Goal: Task Accomplishment & Management: Use online tool/utility

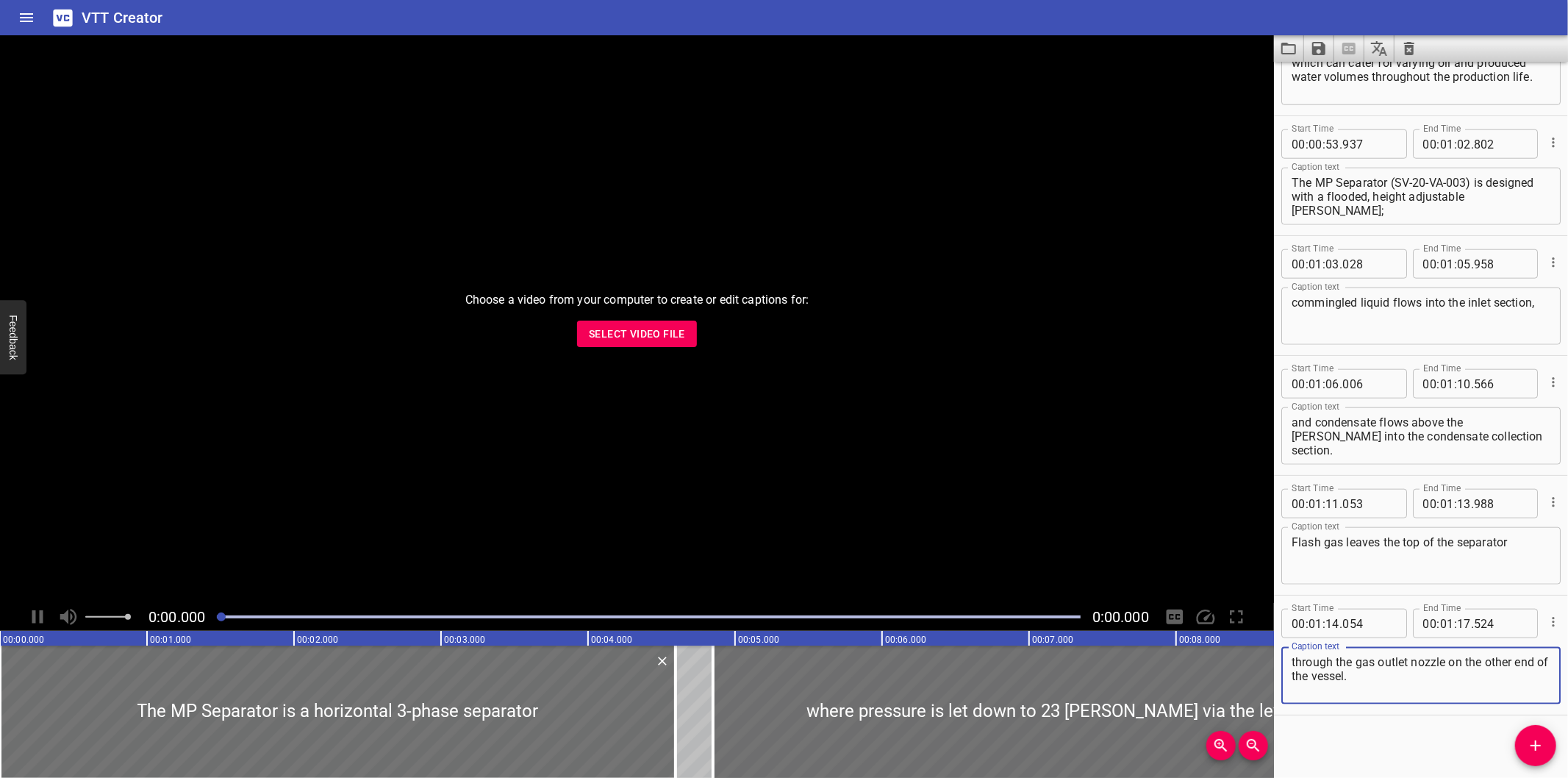
scroll to position [1269, 0]
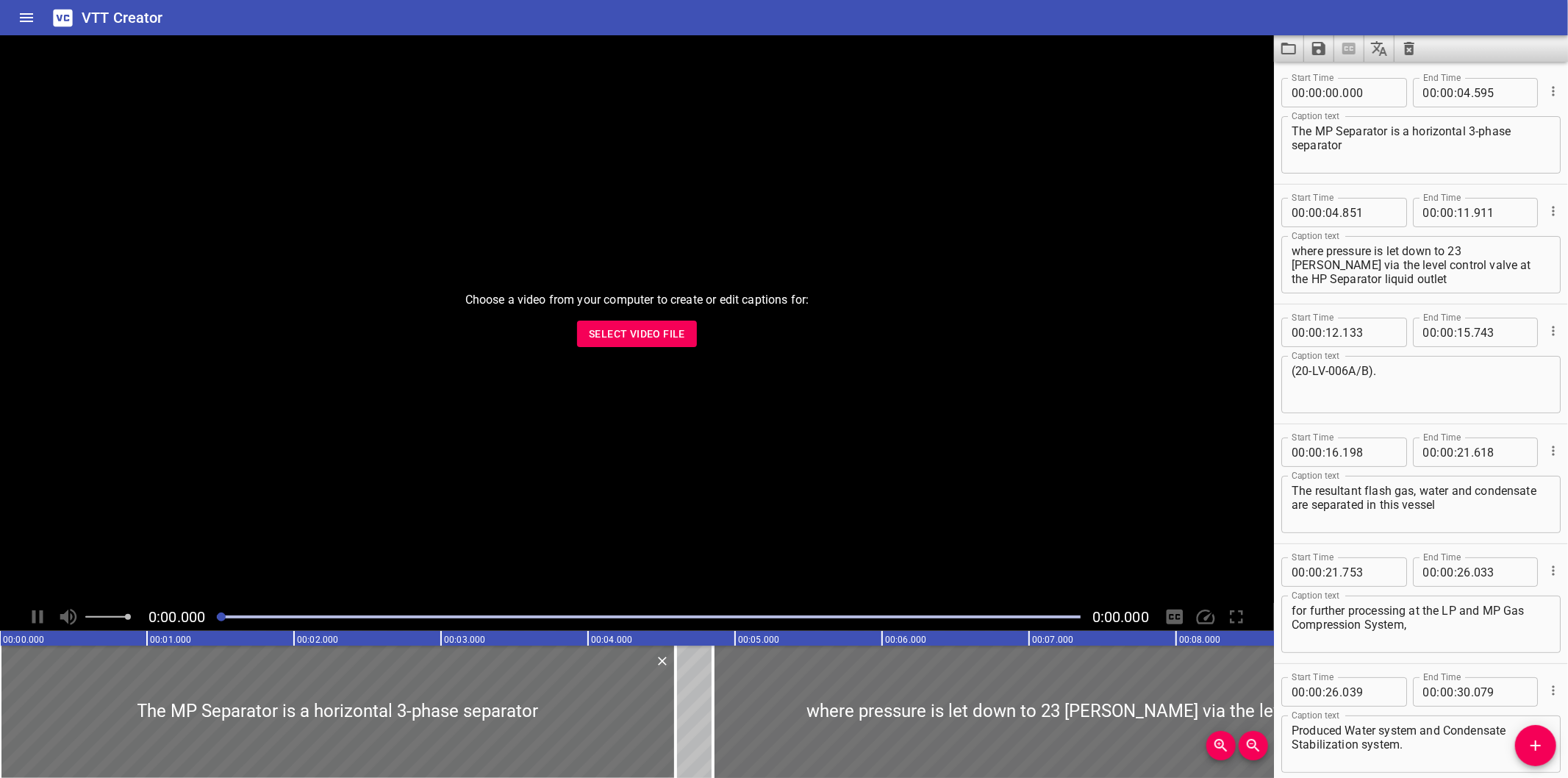
scroll to position [1269, 0]
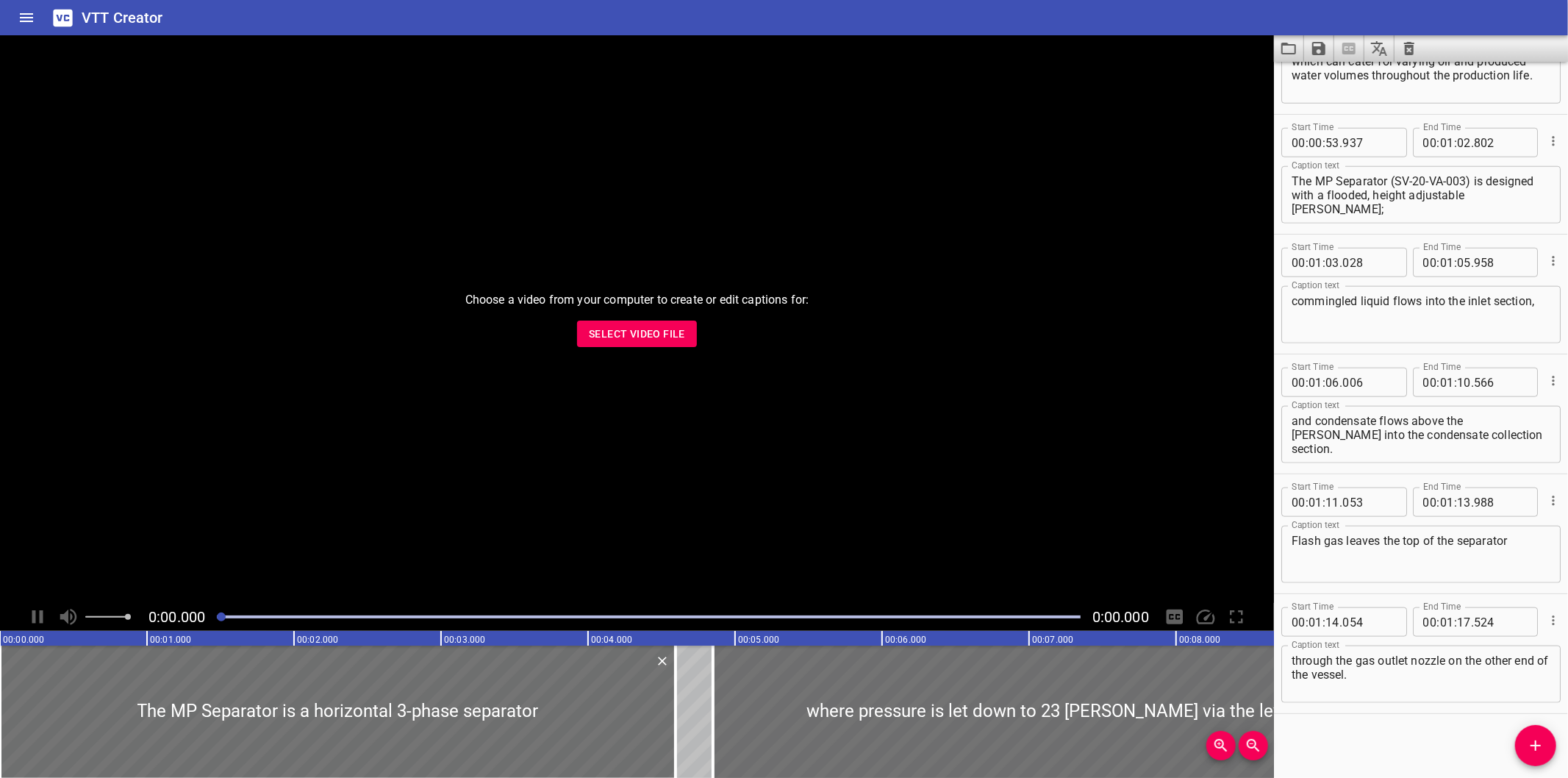
click at [644, 316] on div "Choose a video from your computer to create or edit captions for: Select Video …" at bounding box center [637, 318] width 1274 height 567
click at [681, 328] on span "Select Video File" at bounding box center [637, 333] width 96 height 18
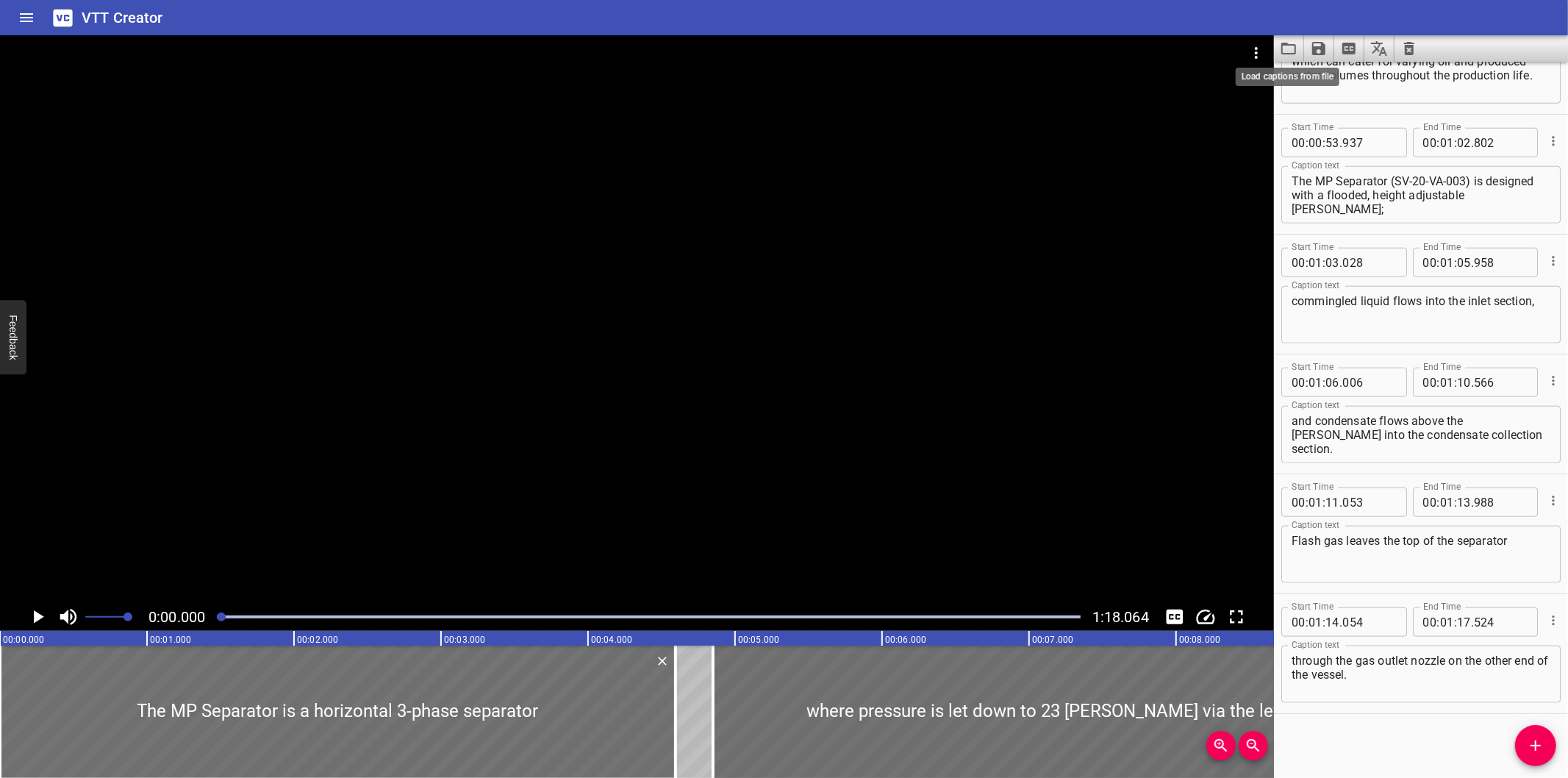
click at [1285, 55] on icon "Load captions from file" at bounding box center [1289, 48] width 18 height 18
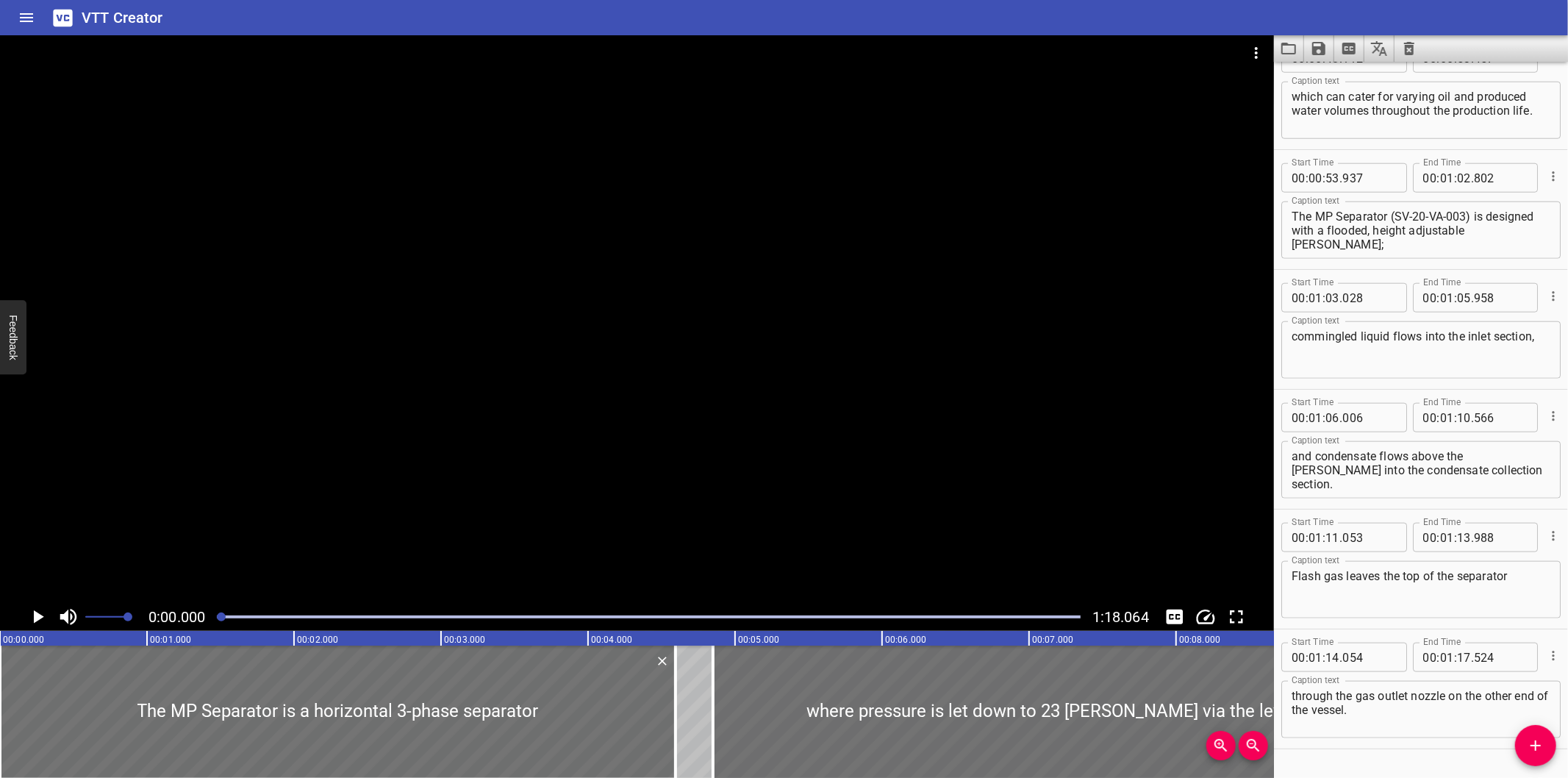
scroll to position [1252, 0]
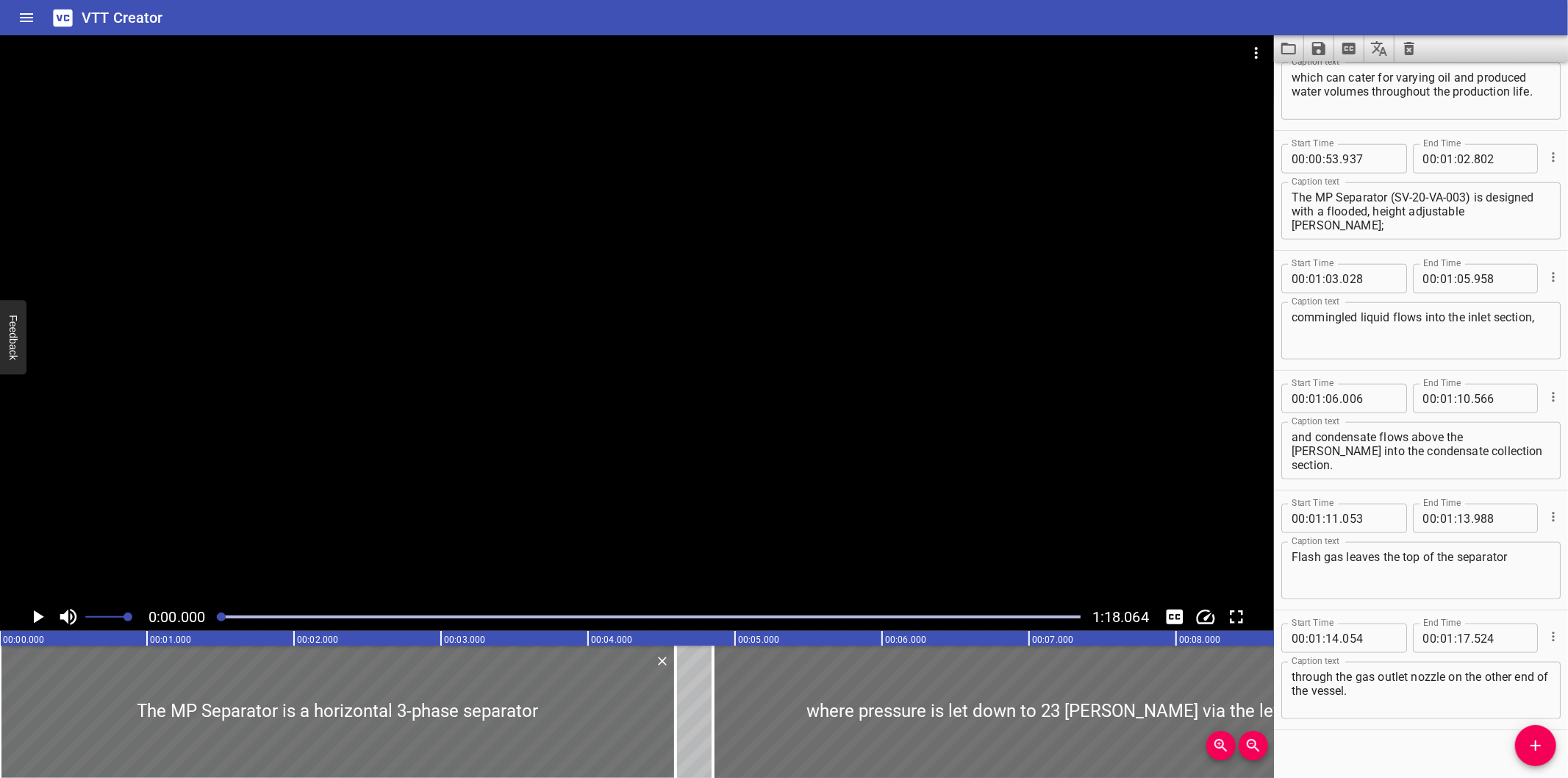
drag, startPoint x: 1341, startPoint y: 11, endPoint x: 1304, endPoint y: 8, distance: 37.1
click at [1340, 11] on div "VTT Creator" at bounding box center [784, 17] width 1568 height 35
click at [1263, 47] on icon "Video Options" at bounding box center [1256, 53] width 18 height 18
click at [1263, 47] on li "Select New Video File..." at bounding box center [1311, 55] width 146 height 26
click at [1291, 45] on icon "Load captions from file" at bounding box center [1289, 48] width 18 height 18
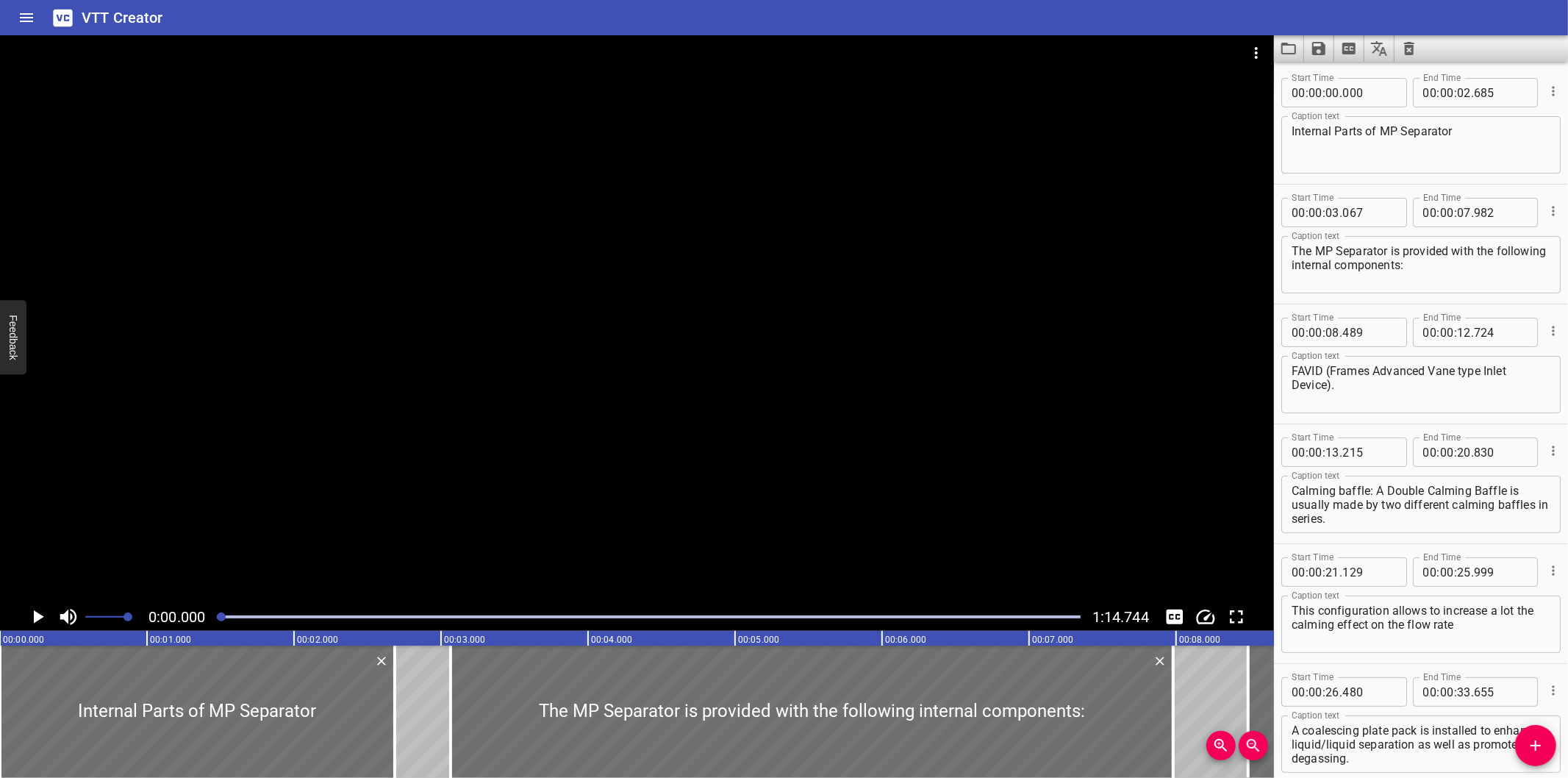
click at [582, 364] on div at bounding box center [637, 318] width 1274 height 567
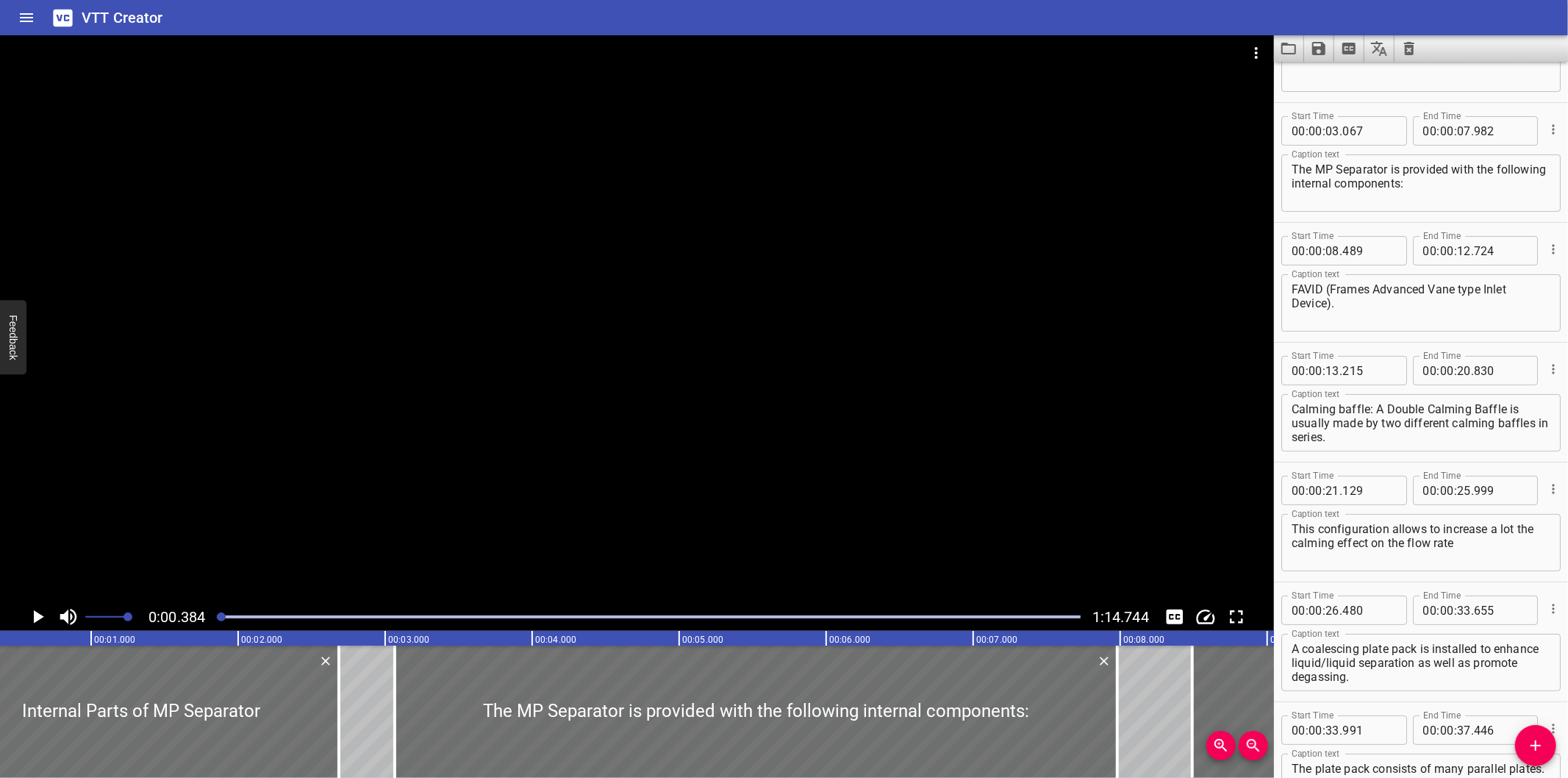
scroll to position [0, 0]
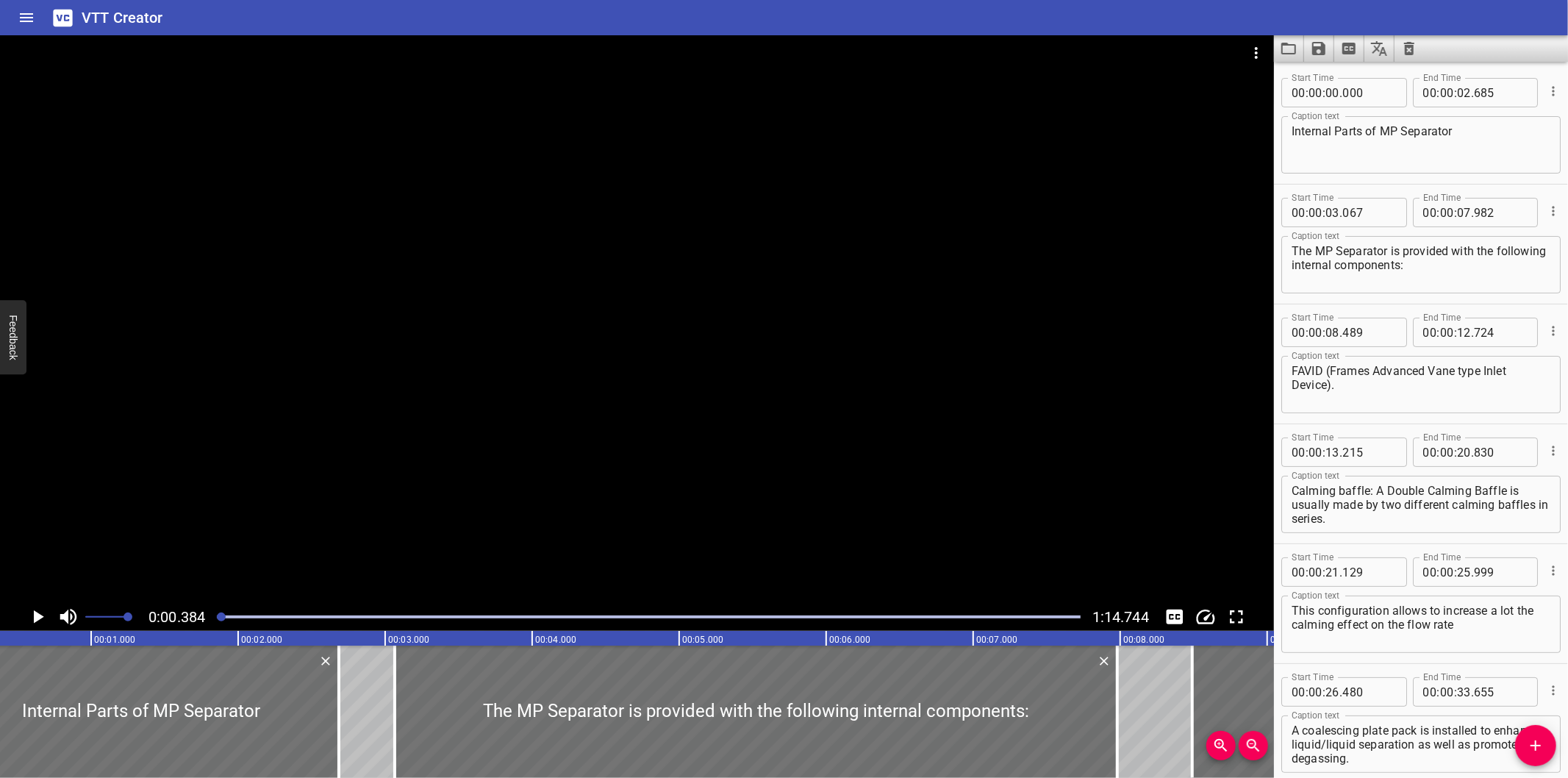
click at [860, 516] on div at bounding box center [637, 318] width 1274 height 567
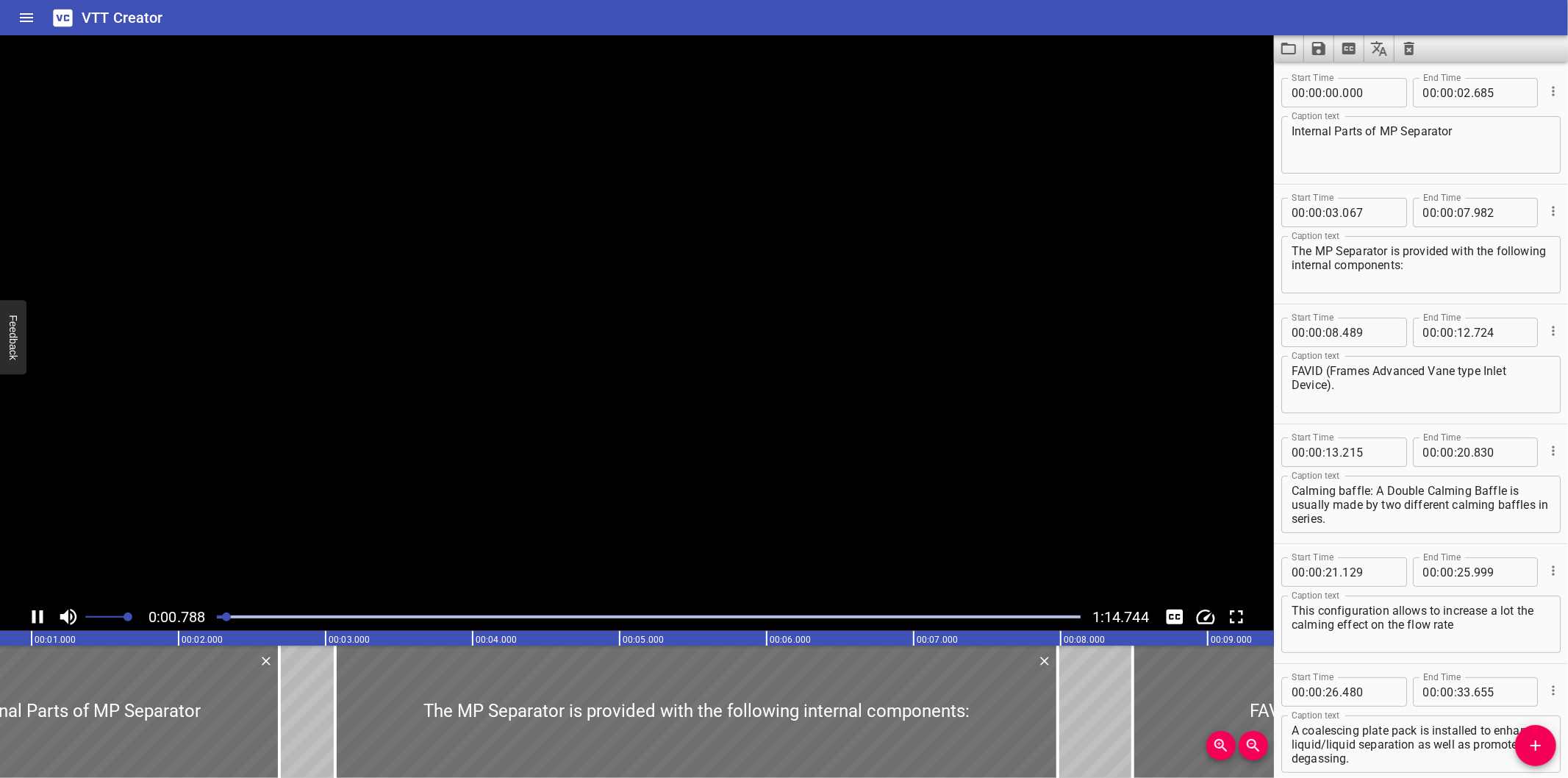
click at [860, 516] on video at bounding box center [637, 318] width 1274 height 567
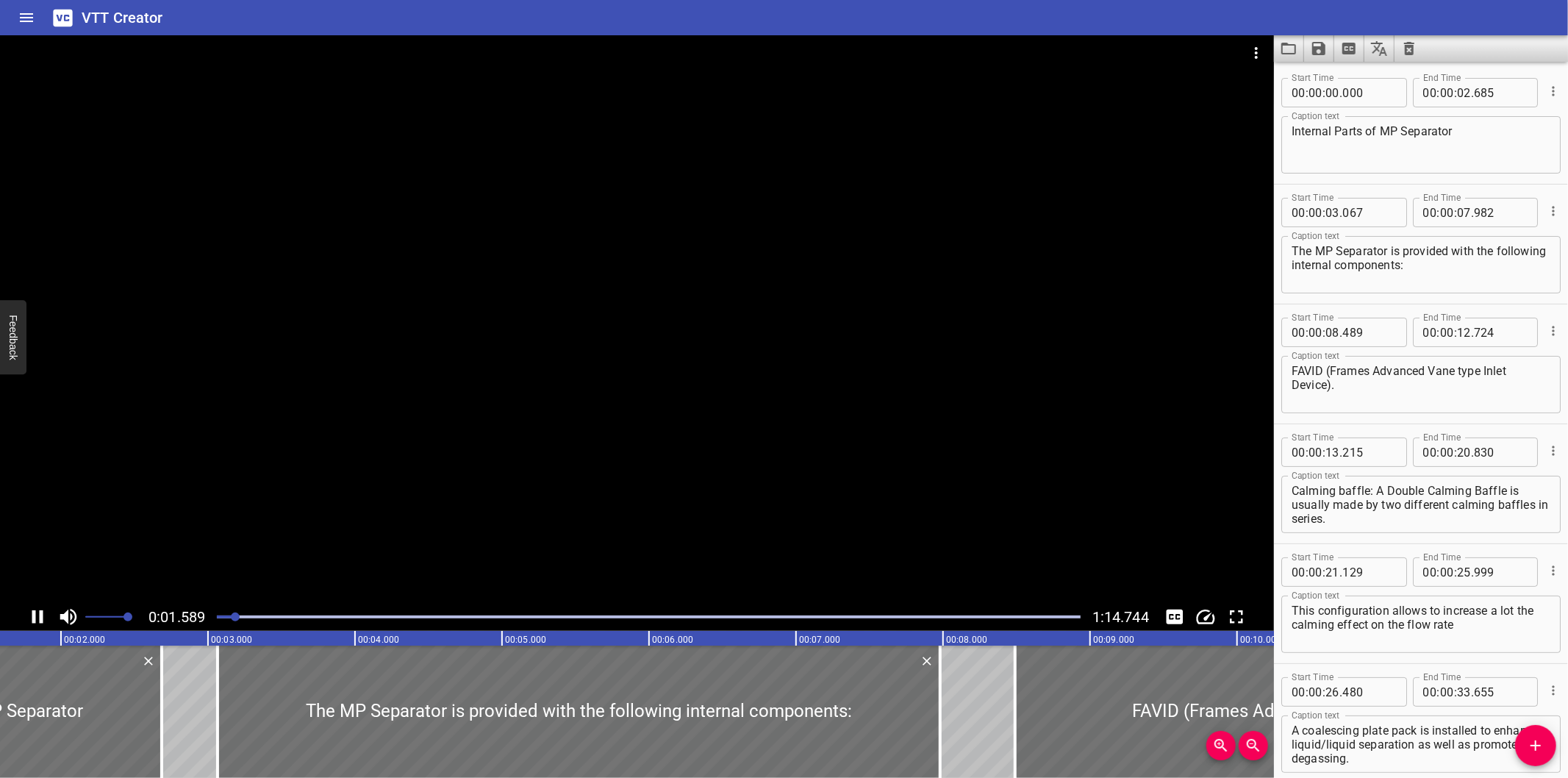
drag, startPoint x: 610, startPoint y: 474, endPoint x: 564, endPoint y: 509, distance: 57.8
click at [603, 475] on div at bounding box center [637, 318] width 1274 height 567
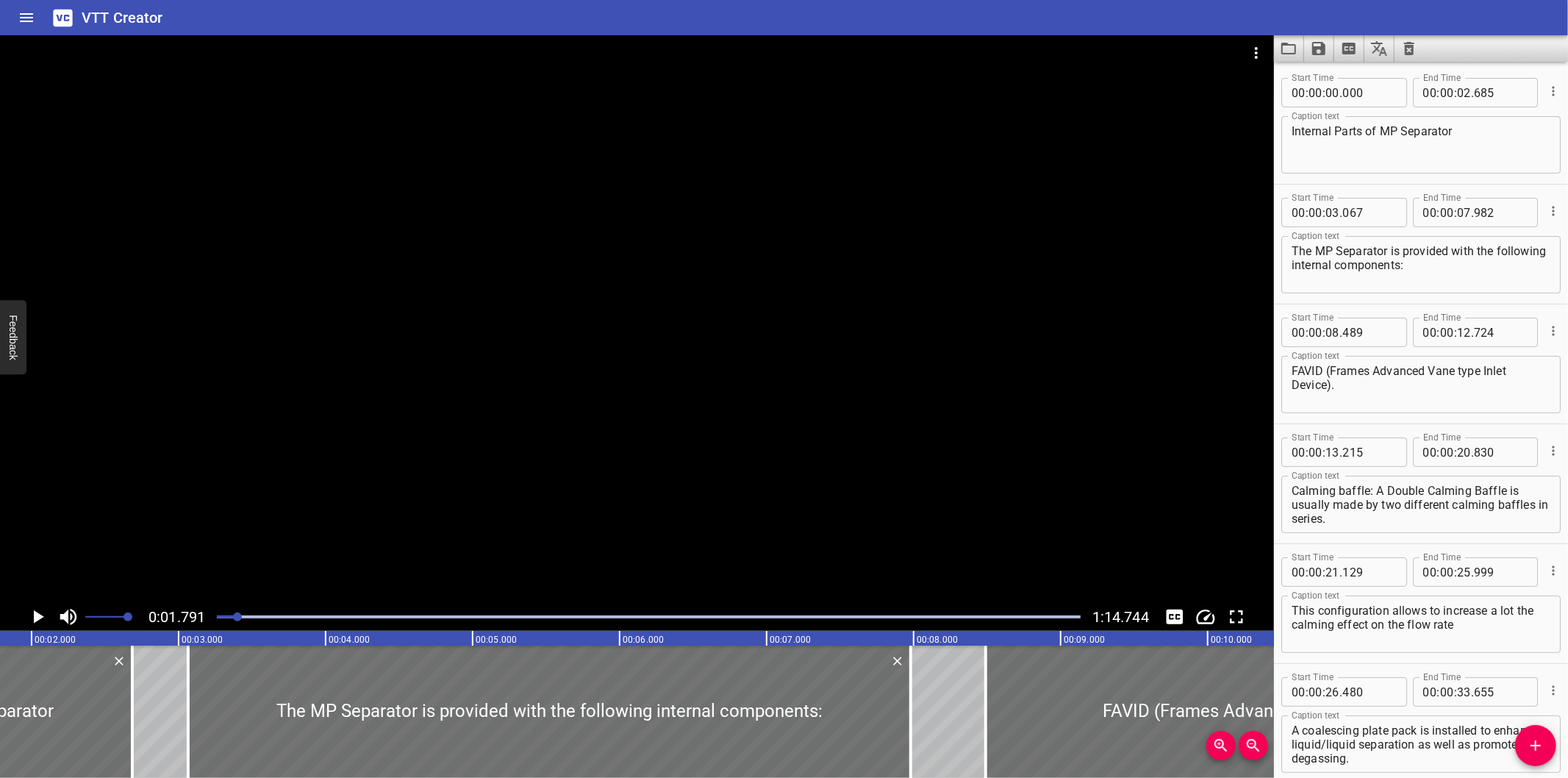
drag, startPoint x: 1328, startPoint y: 550, endPoint x: 1344, endPoint y: 559, distance: 18.4
click at [1328, 551] on div "Start Time 00 : 00 : 21 . 129 Start Time End Time 00 : 00 : 25 . 999 End Time" at bounding box center [1422, 570] width 279 height 39
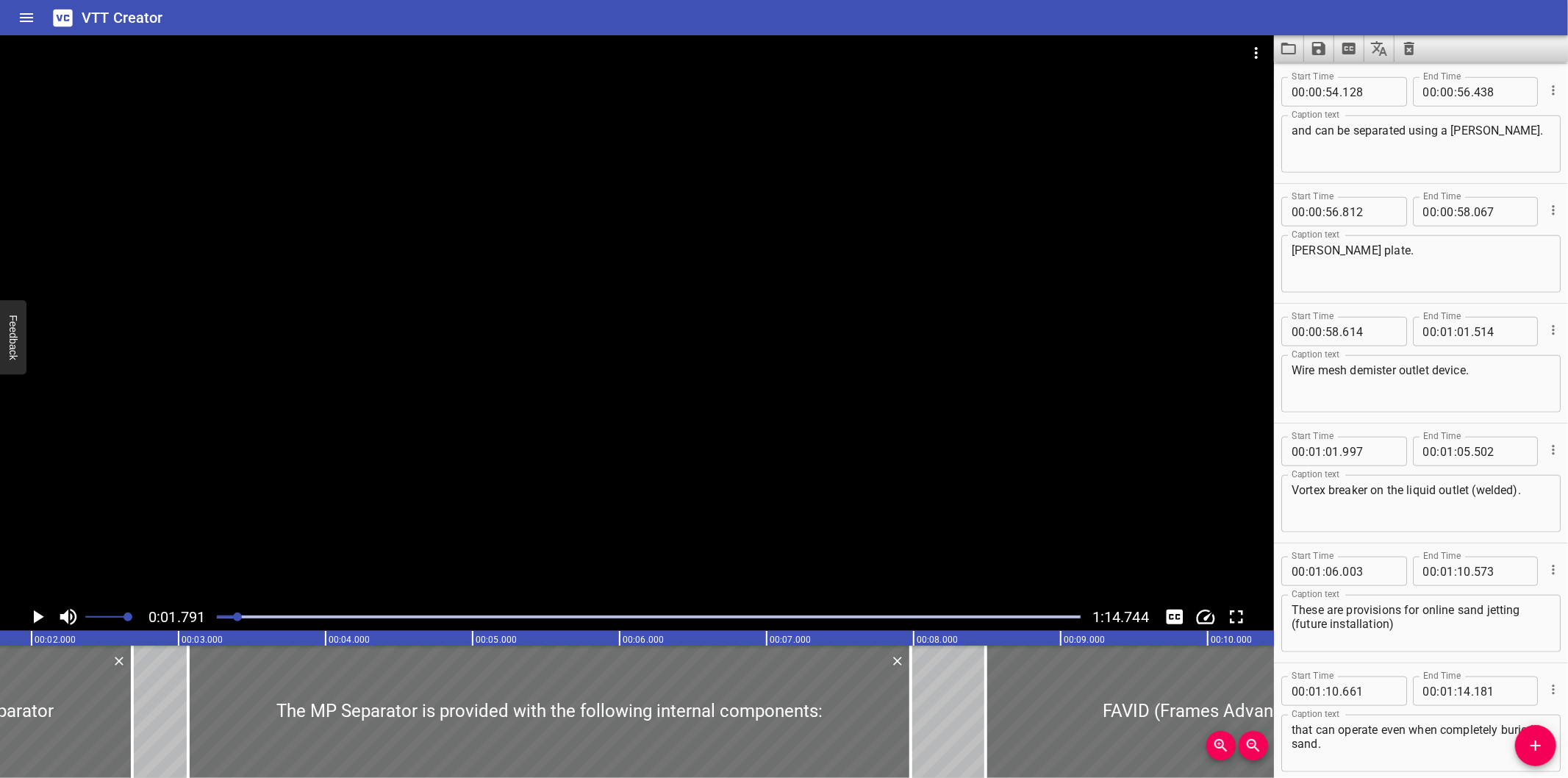
scroll to position [1268, 0]
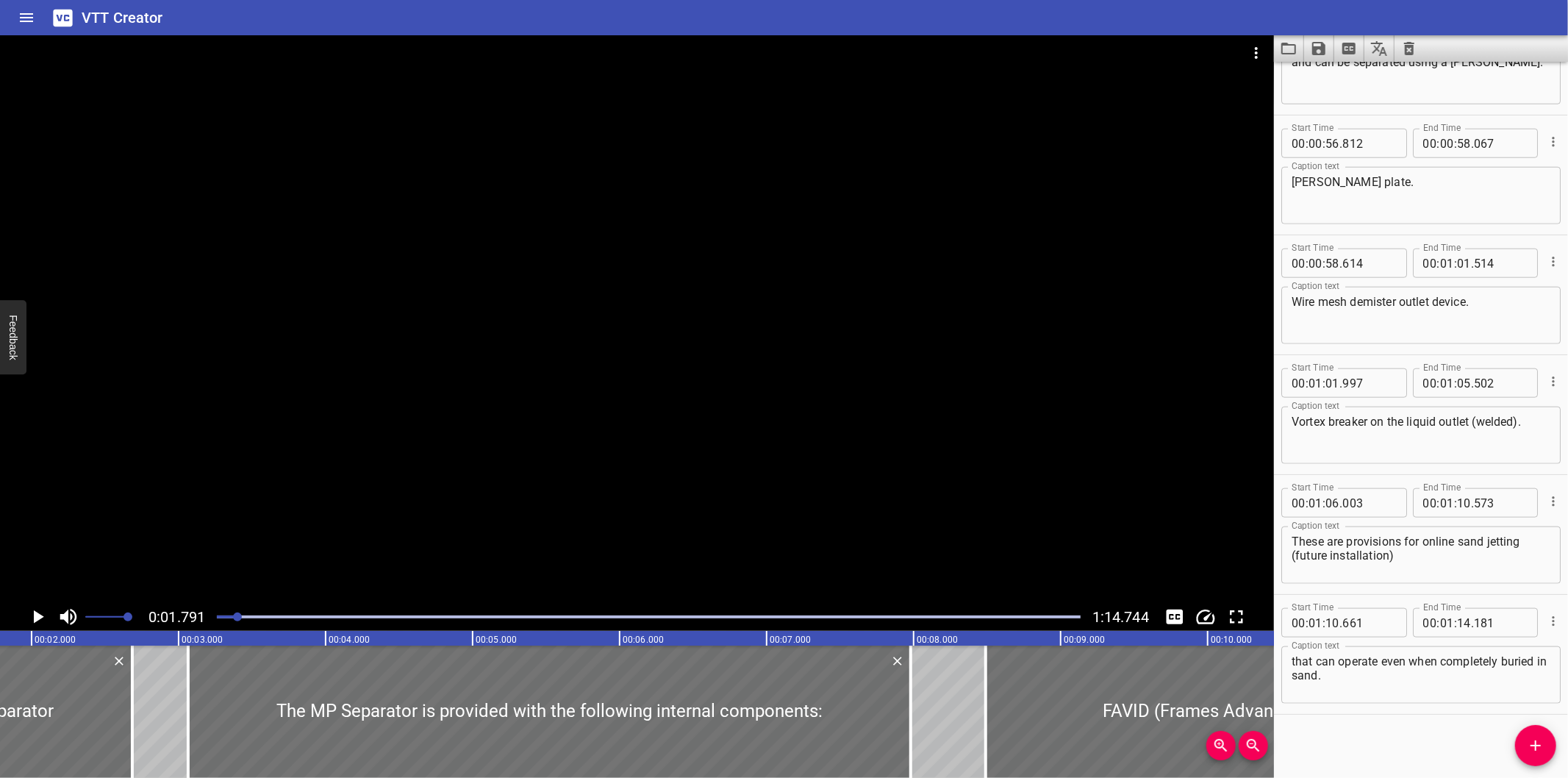
drag, startPoint x: 1385, startPoint y: 736, endPoint x: 1361, endPoint y: 694, distance: 48.4
click at [1381, 734] on div "Start Time 00 : 00 : 00 . 000 Start Time End Time 00 : 00 : 02 . 685 End Time C…" at bounding box center [1422, 419] width 295 height 717
click at [1252, 46] on icon "Video Options" at bounding box center [1256, 53] width 18 height 18
click at [1252, 46] on li "Select New Video File..." at bounding box center [1311, 55] width 146 height 26
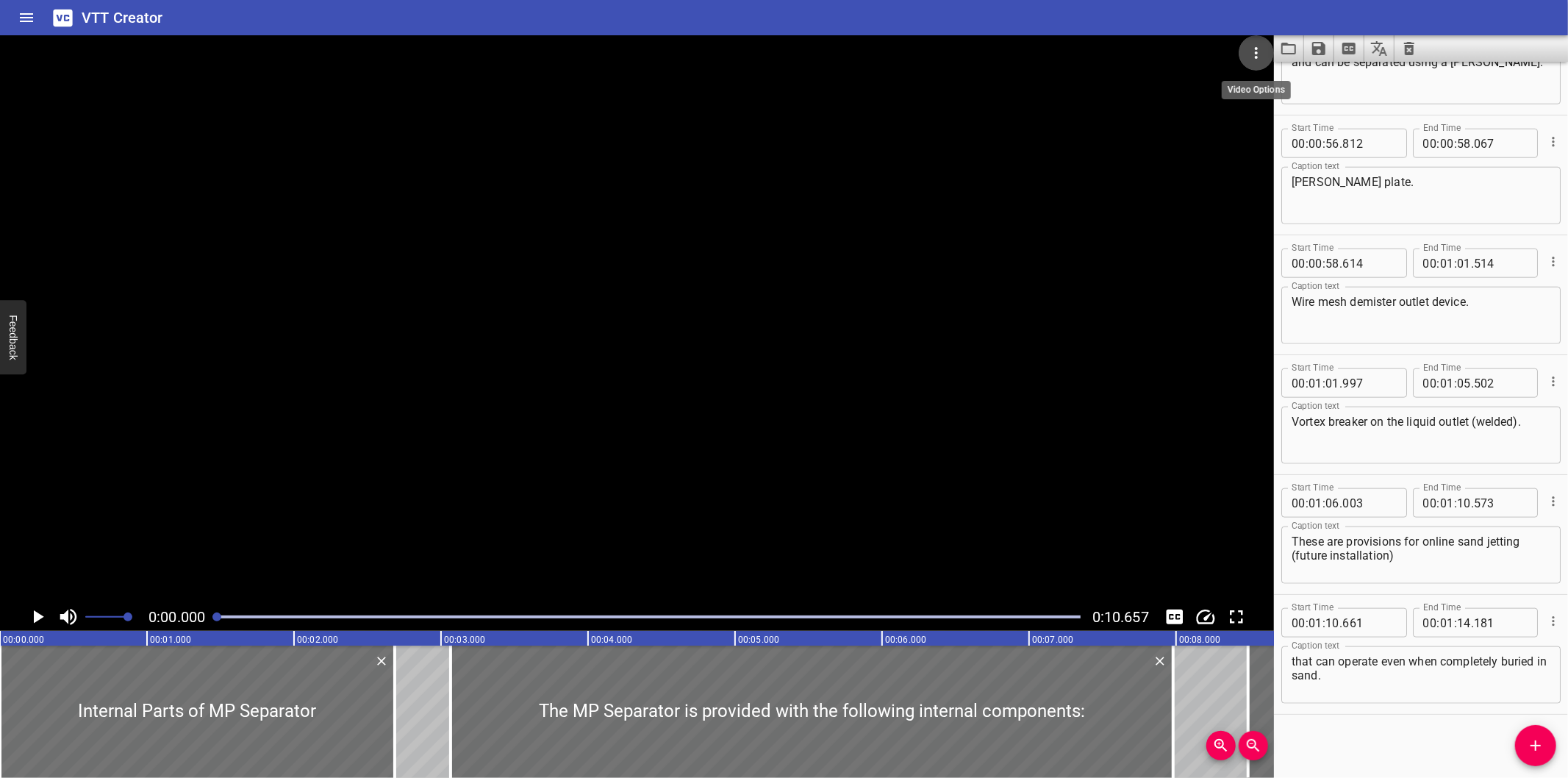
click at [1269, 55] on button "Video Options" at bounding box center [1256, 52] width 35 height 35
click at [1291, 109] on div at bounding box center [784, 389] width 1568 height 778
click at [1282, 52] on icon "Load captions from file" at bounding box center [1290, 48] width 15 height 11
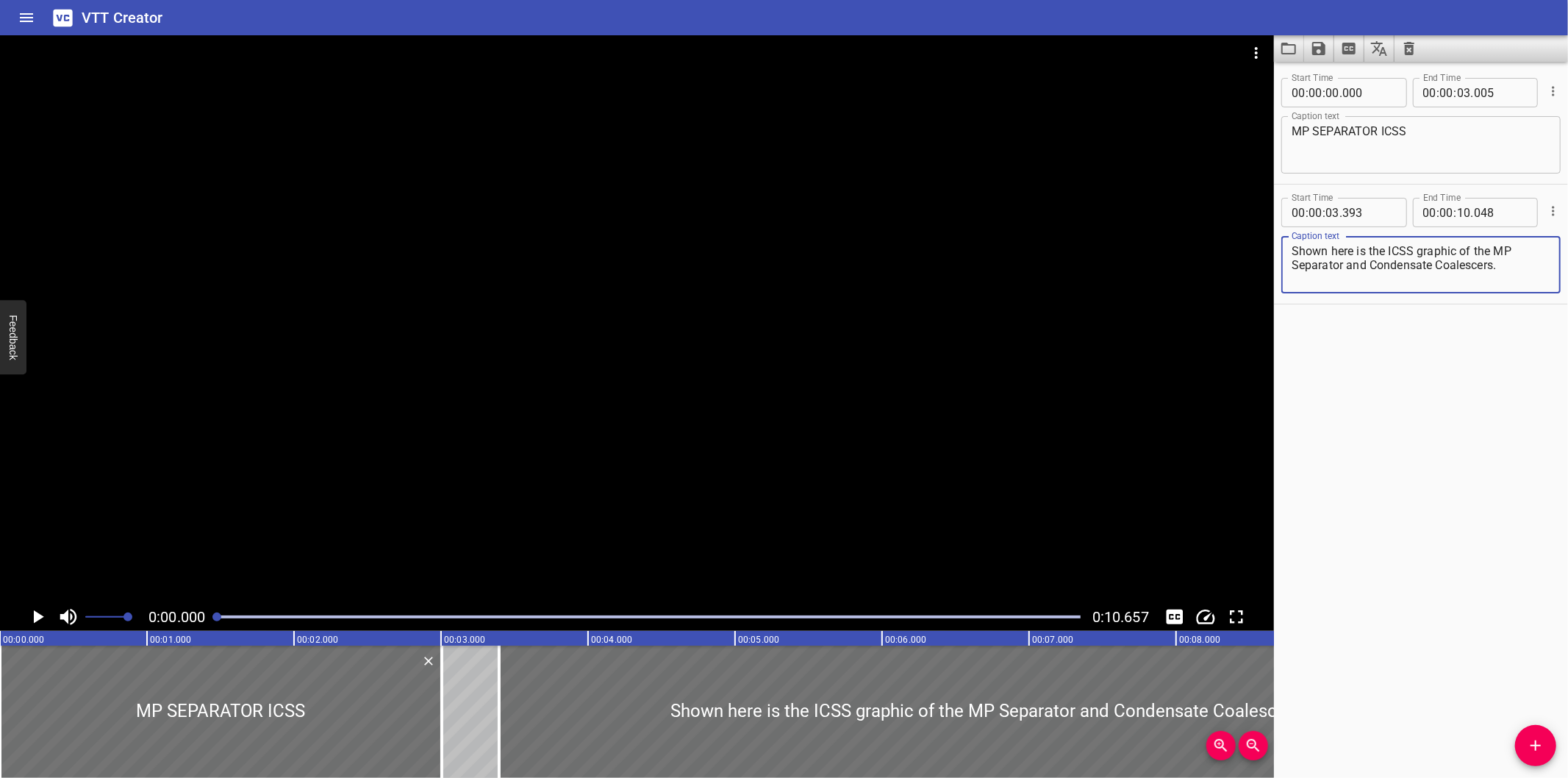
click at [625, 241] on div at bounding box center [637, 318] width 1274 height 567
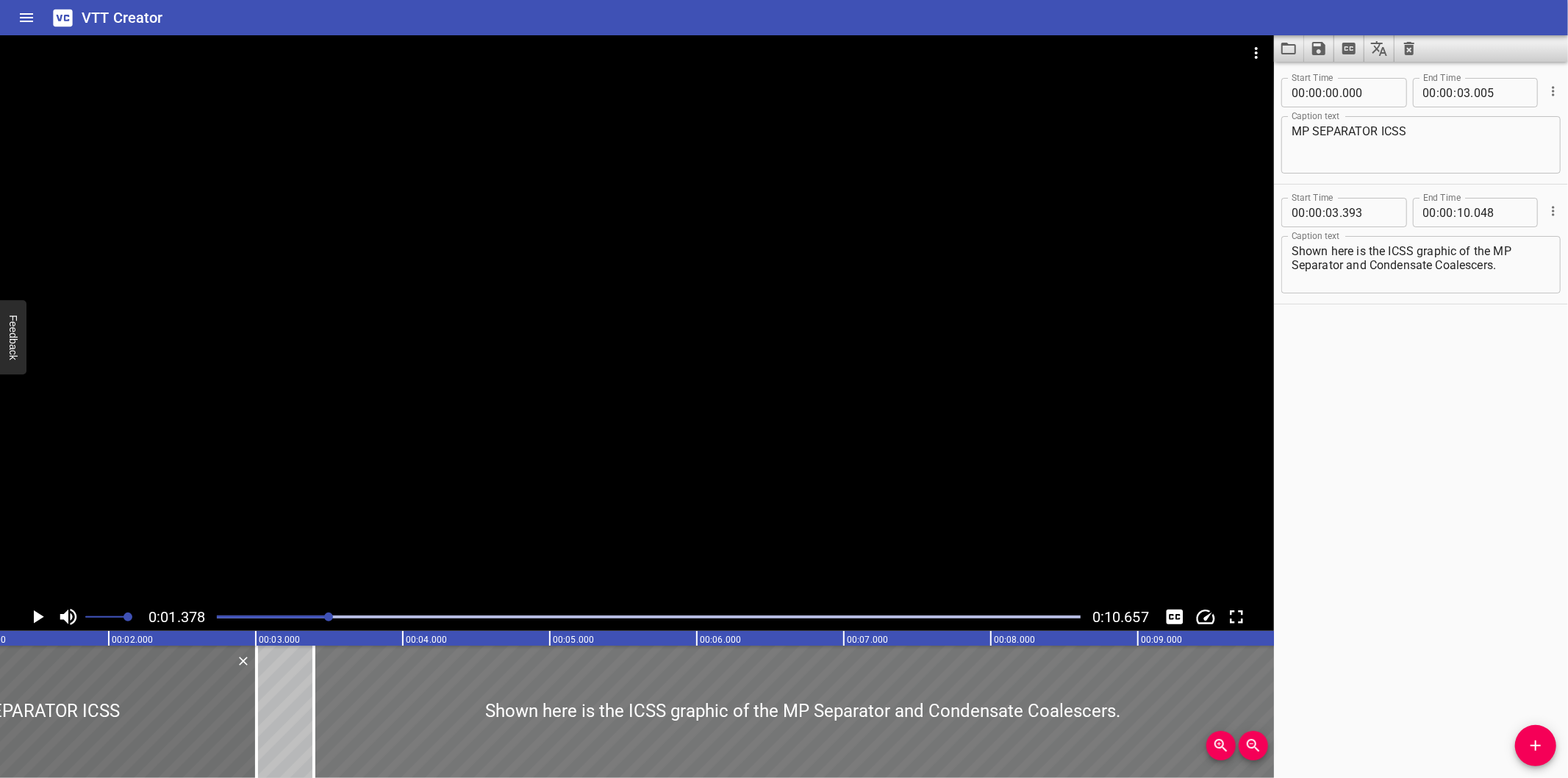
scroll to position [0, 202]
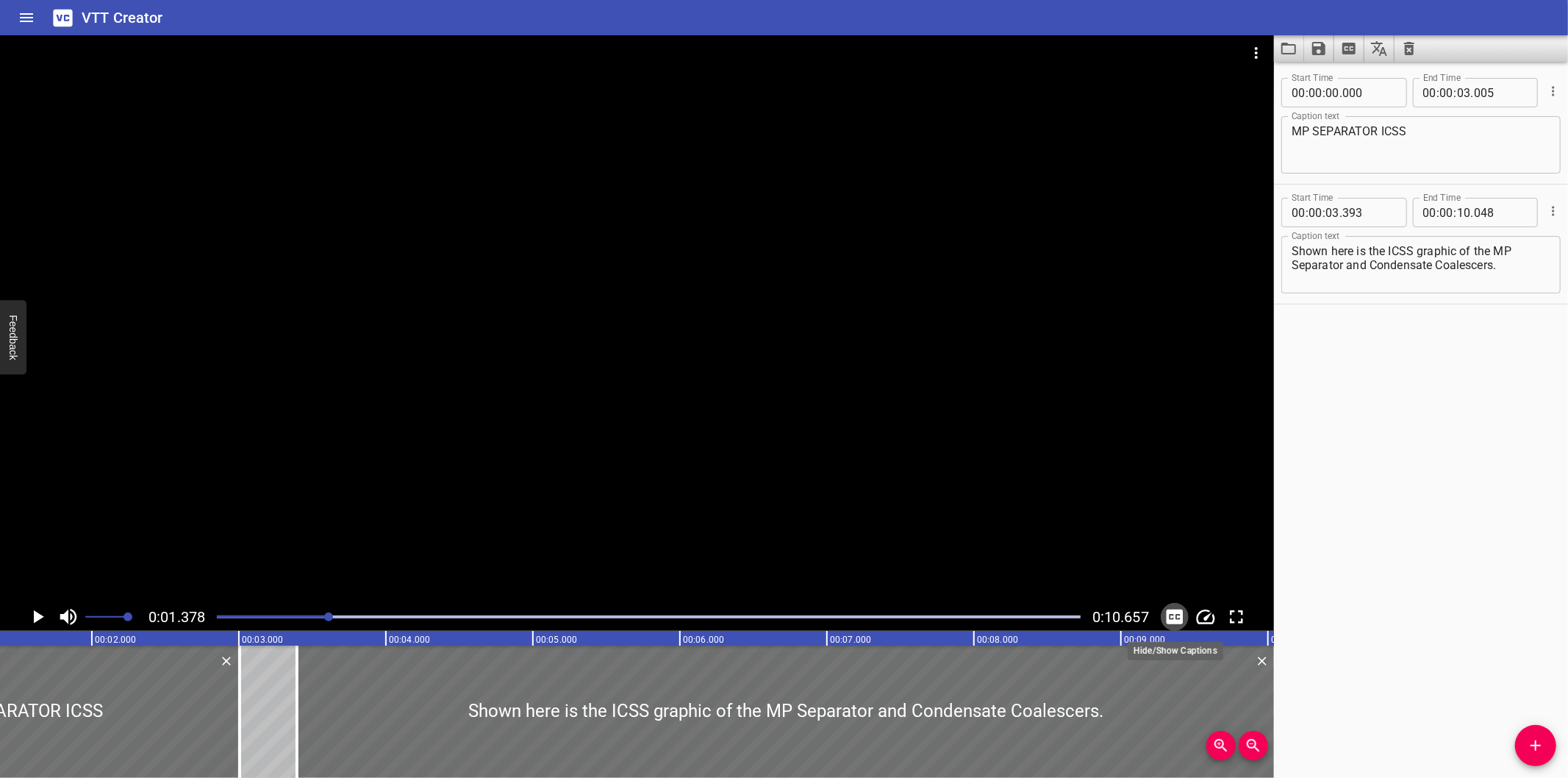
click at [1179, 619] on icon "Toggle captions" at bounding box center [1174, 617] width 22 height 22
drag, startPoint x: 863, startPoint y: 487, endPoint x: 778, endPoint y: 486, distance: 85.0
click at [836, 486] on div at bounding box center [637, 318] width 1274 height 567
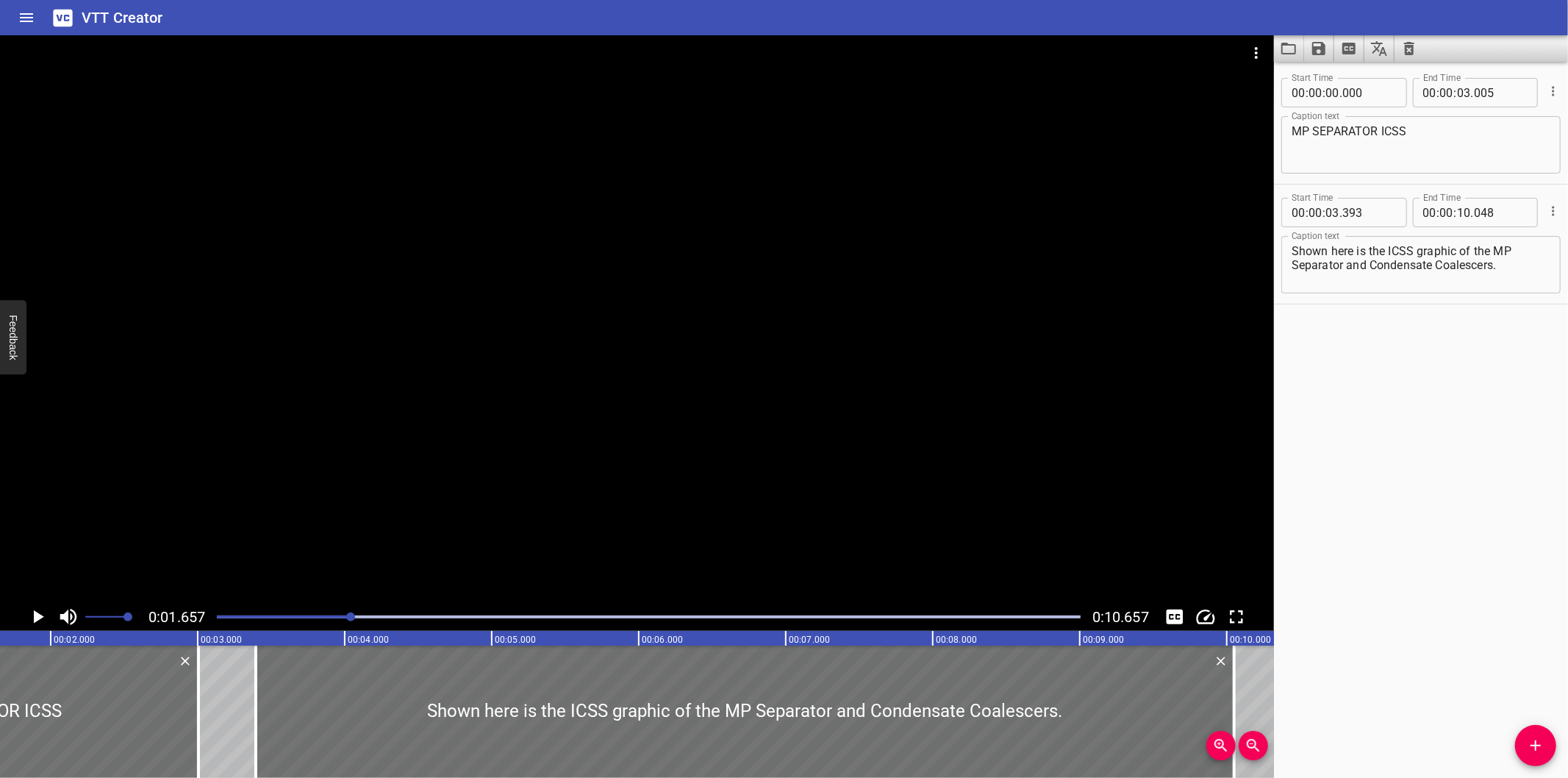
click at [478, 490] on div at bounding box center [637, 318] width 1274 height 567
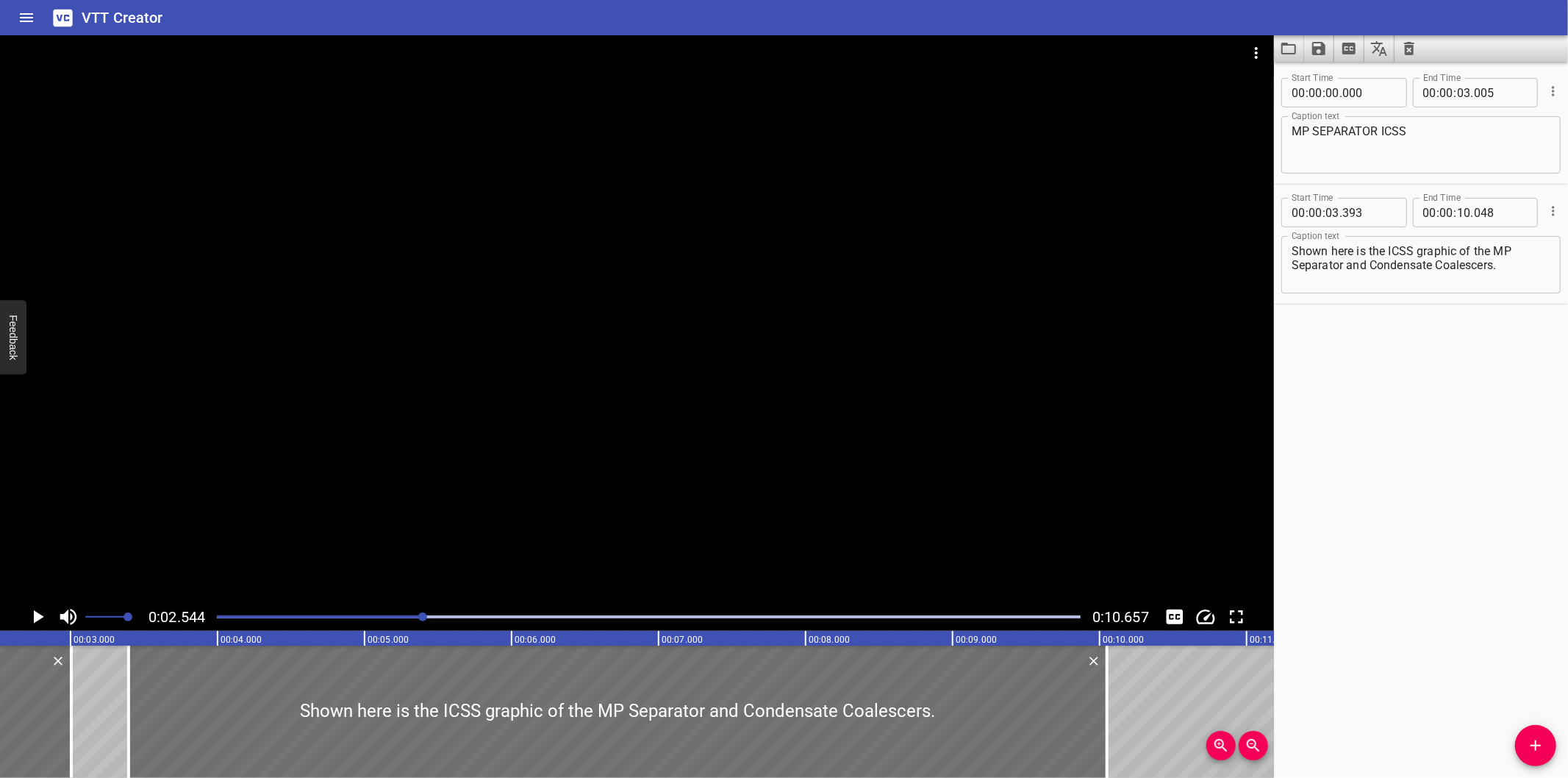
scroll to position [0, 374]
drag, startPoint x: 1531, startPoint y: 423, endPoint x: 1475, endPoint y: 396, distance: 62.2
click at [1526, 421] on div "Start Time 00 : 00 : 00 . 000 Start Time End Time 00 : 00 : 03 . 005 End Time C…" at bounding box center [1422, 419] width 295 height 717
click at [1249, 53] on icon "Video Options" at bounding box center [1256, 53] width 18 height 18
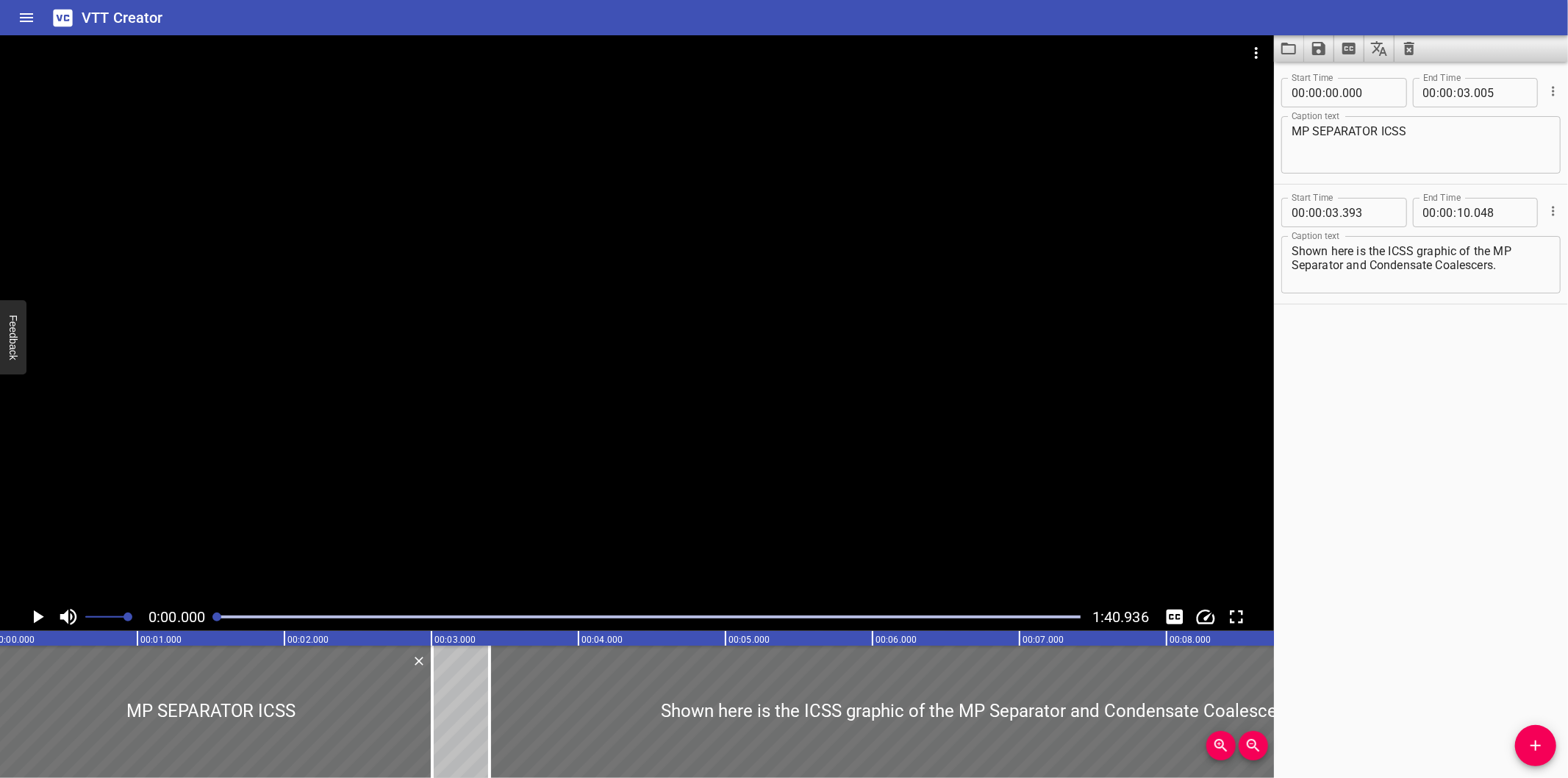
scroll to position [0, 0]
click at [1285, 48] on icon "Load captions from file" at bounding box center [1289, 48] width 18 height 18
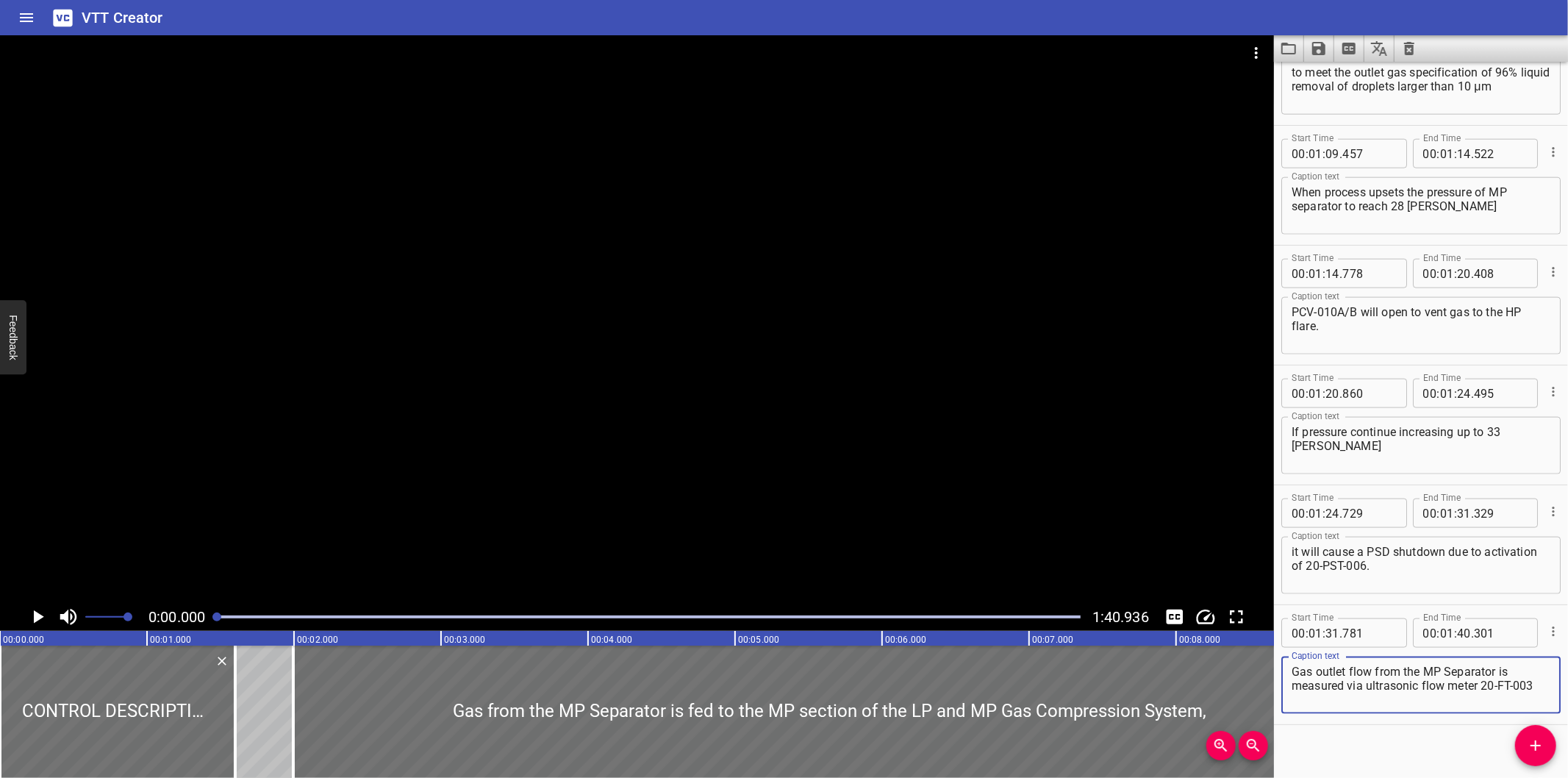
scroll to position [1508, 0]
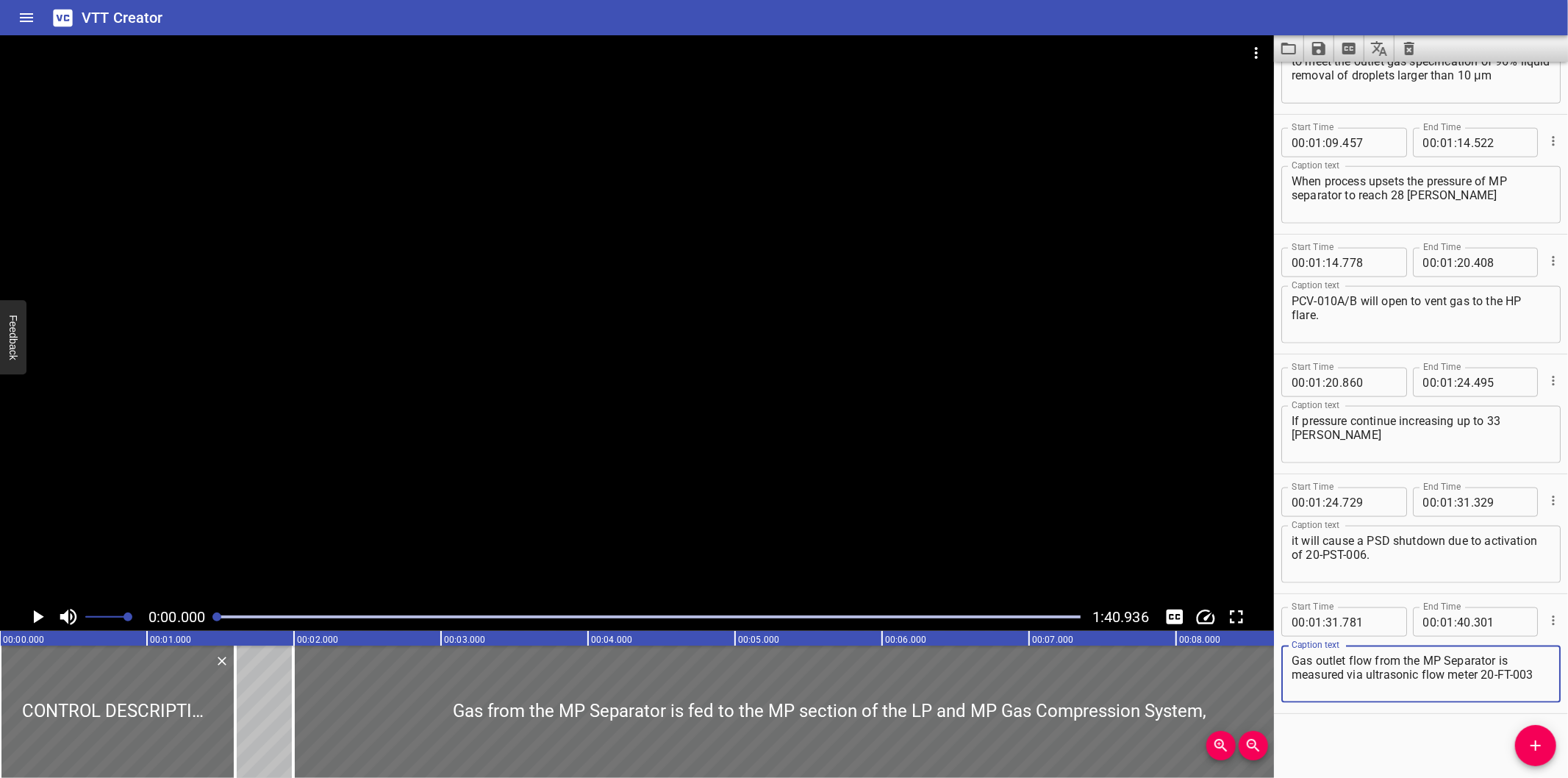
click at [1064, 268] on div at bounding box center [637, 318] width 1274 height 567
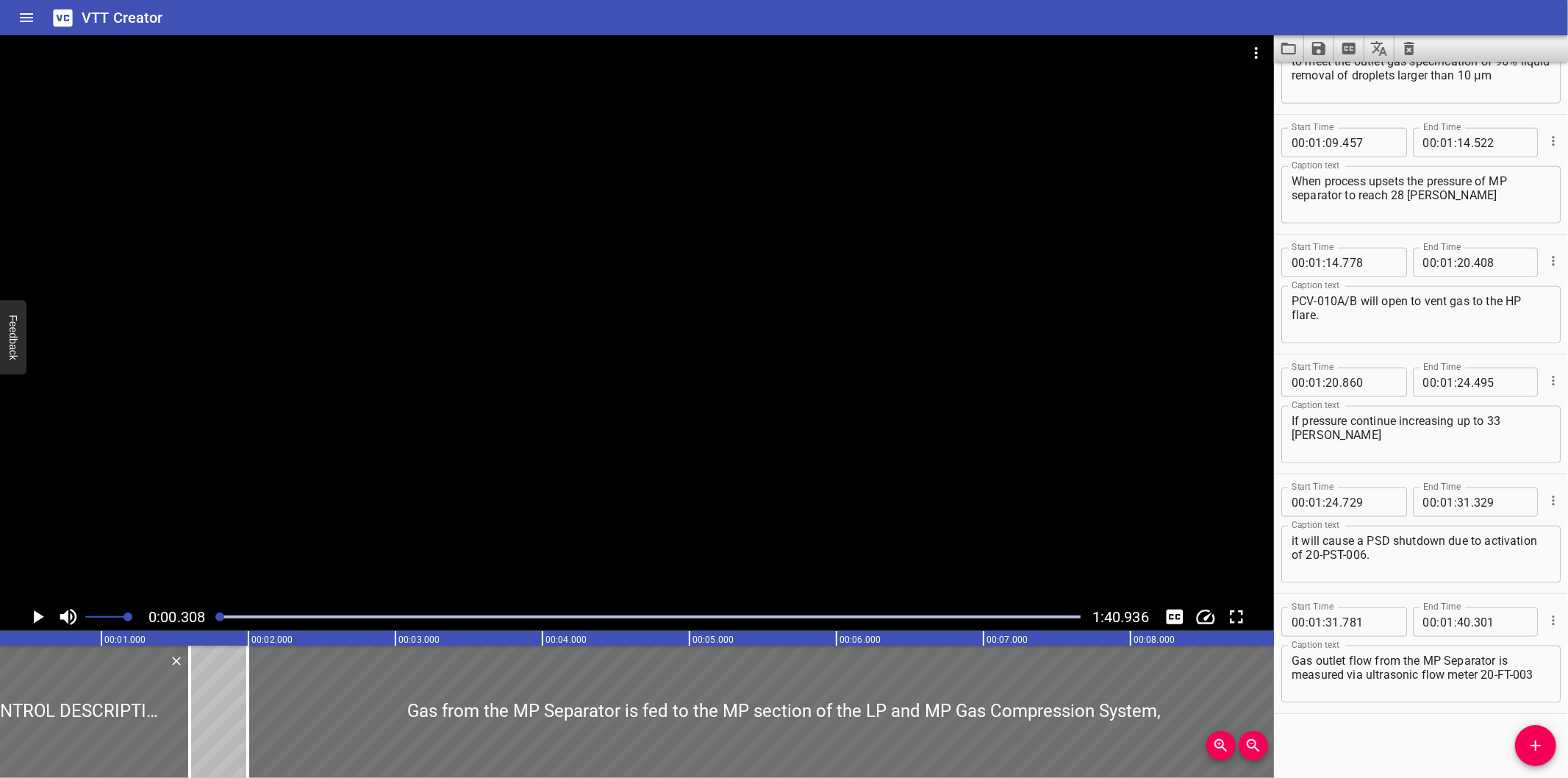
click at [1363, 760] on div "Start Time 00 : 00 : 00 . 000 Start Time End Time 00 : 00 : 01 . 600 End Time C…" at bounding box center [1422, 419] width 295 height 717
click at [1261, 44] on icon "Video Options" at bounding box center [1256, 53] width 18 height 18
click at [1261, 44] on li "Select New Video File..." at bounding box center [1311, 55] width 146 height 26
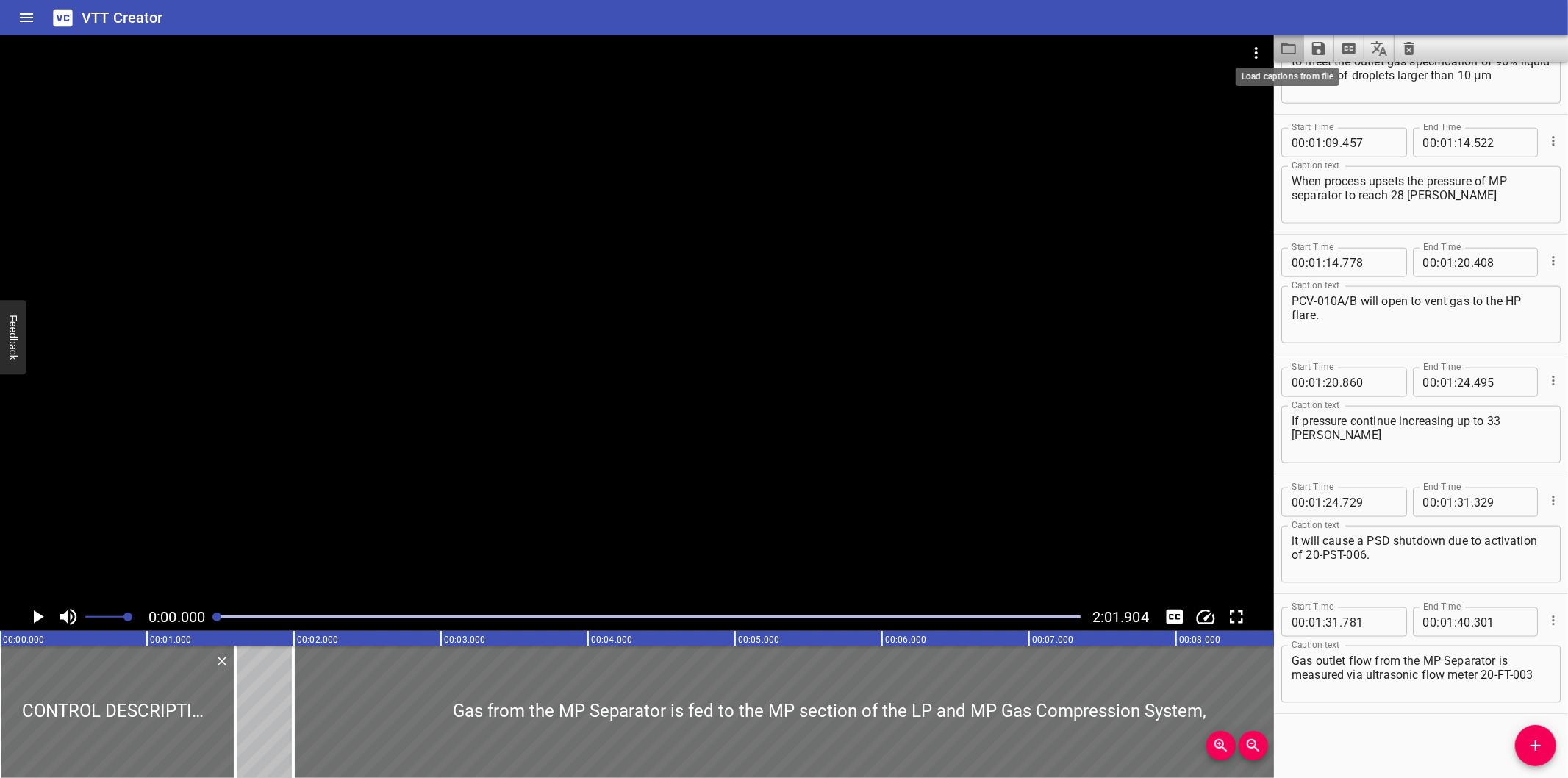
click at [1281, 48] on icon "Load captions from file" at bounding box center [1289, 48] width 18 height 18
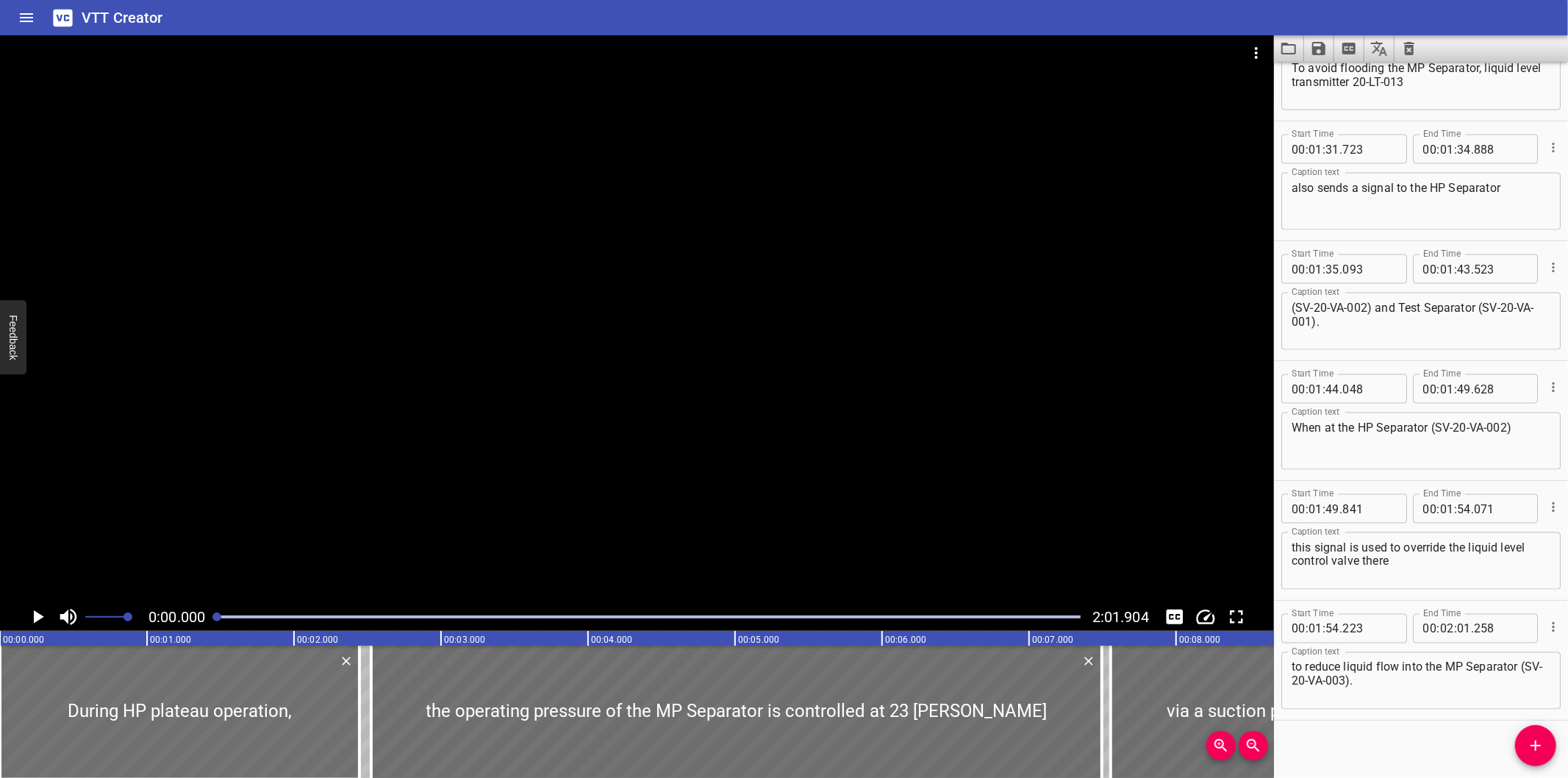
scroll to position [1867, 0]
click at [1388, 752] on div "Start Time 00 : 00 : 00 . 000 Start Time End Time 00 : 00 : 02 . 445 End Time C…" at bounding box center [1422, 419] width 295 height 717
click at [1252, 55] on icon "Video Options" at bounding box center [1256, 53] width 18 height 18
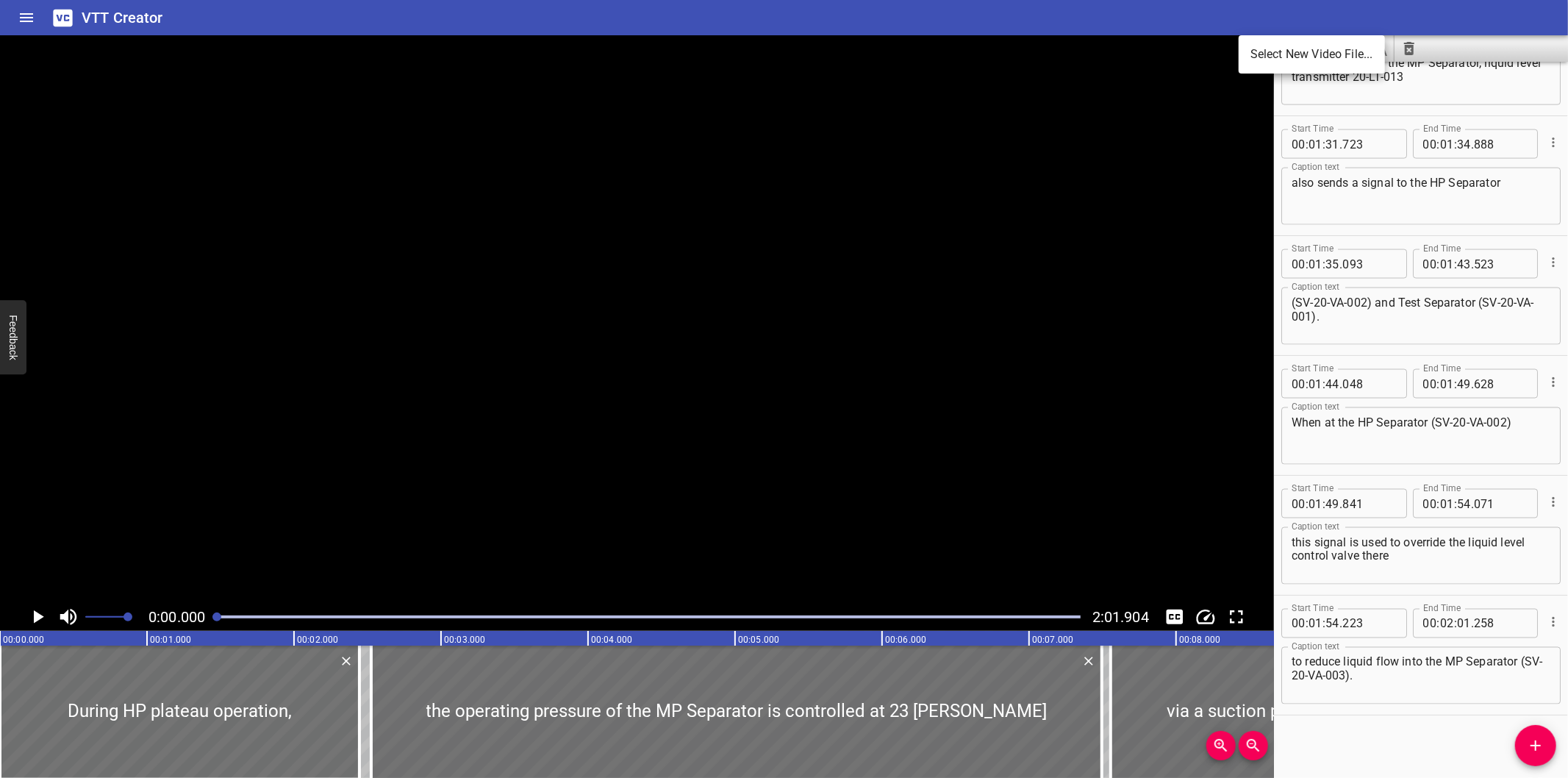
click at [1253, 55] on li "Select New Video File..." at bounding box center [1311, 55] width 146 height 26
click at [1289, 54] on icon "Load captions from file" at bounding box center [1290, 48] width 15 height 11
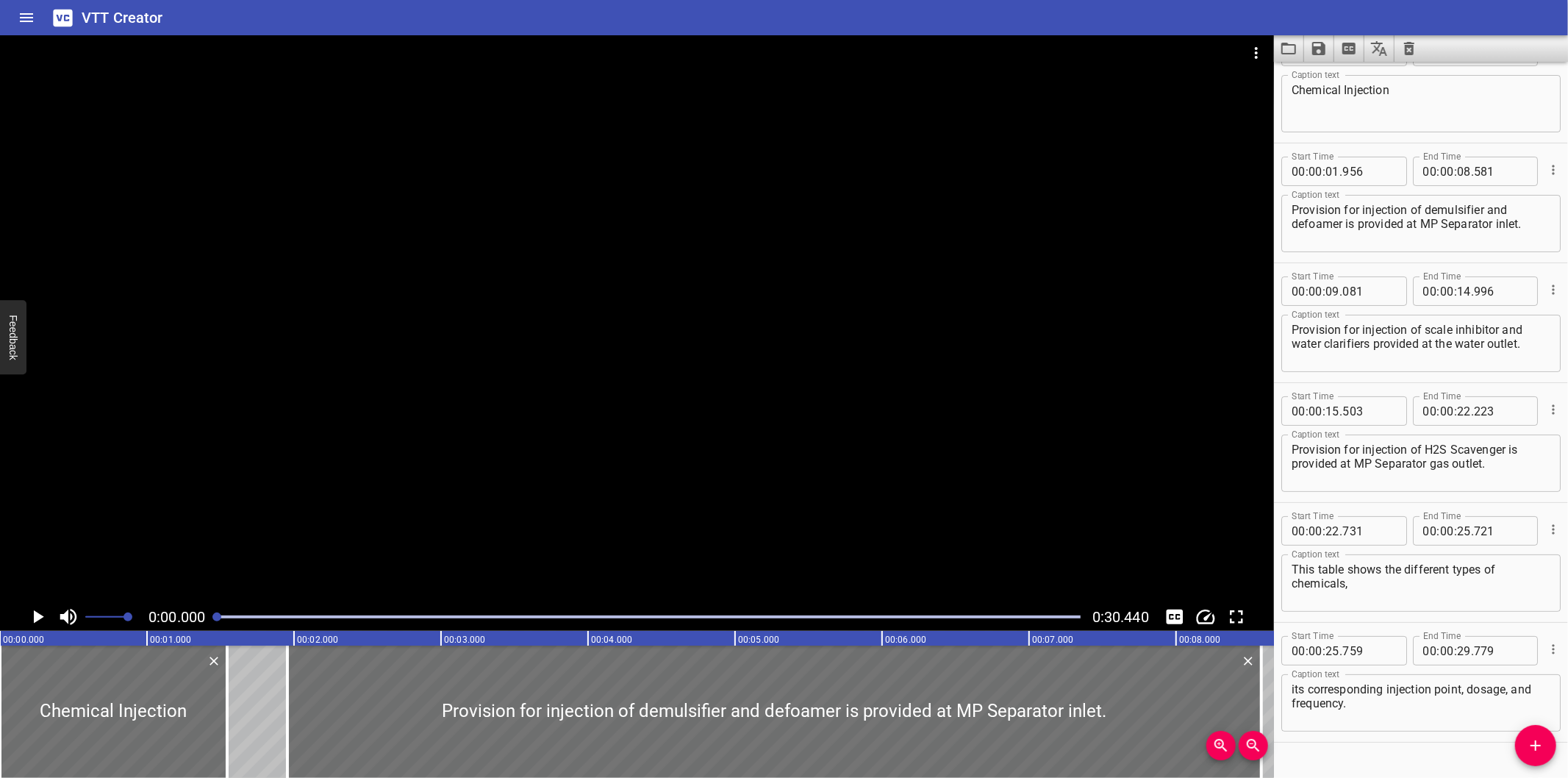
scroll to position [0, 0]
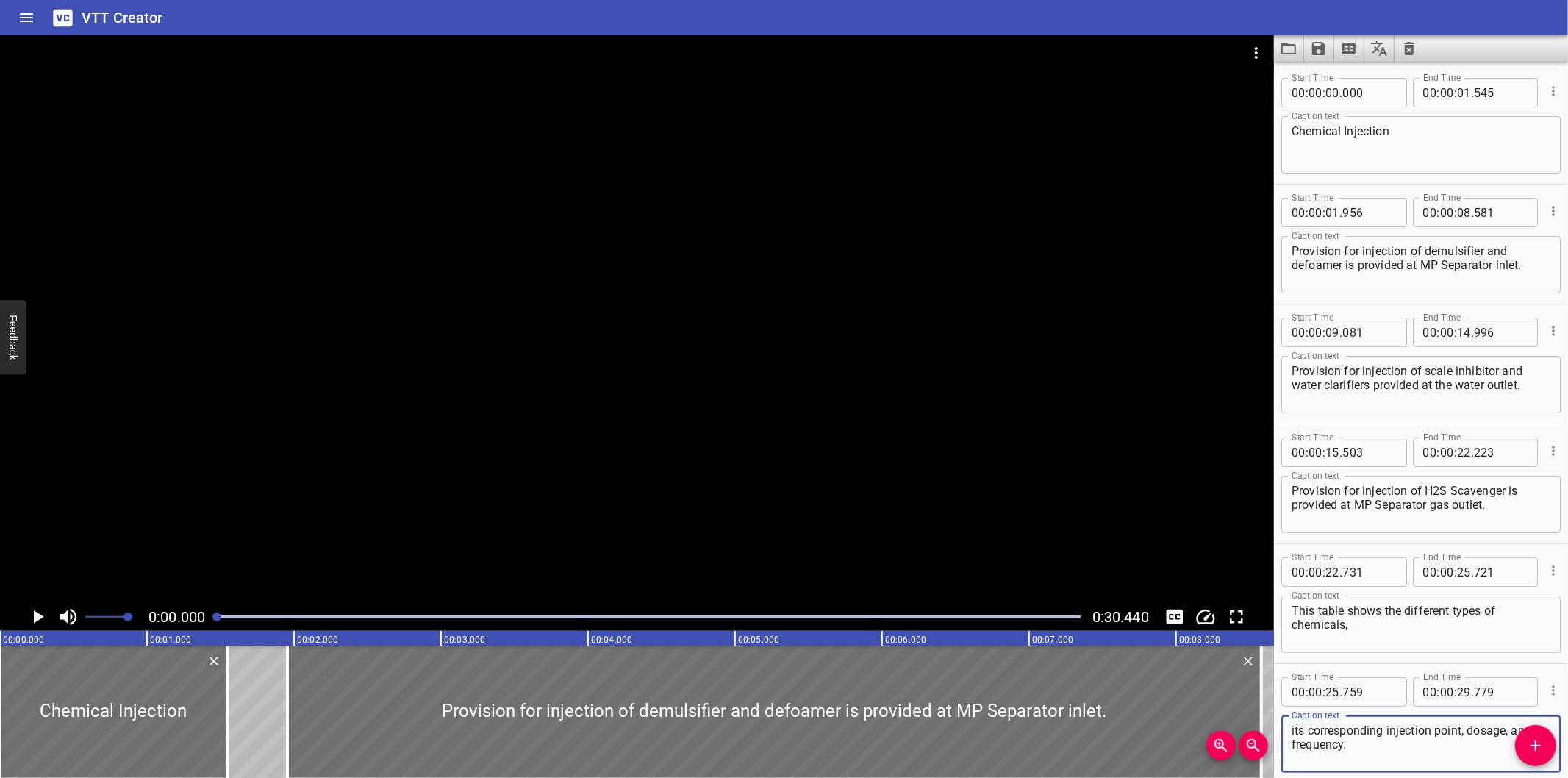
click at [1361, 11] on div "VTT Creator" at bounding box center [784, 17] width 1568 height 35
click at [1252, 53] on icon "Video Options" at bounding box center [1256, 53] width 18 height 18
click at [1254, 53] on li "Select New Video File..." at bounding box center [1311, 55] width 146 height 26
click at [1290, 50] on icon "Load captions from file" at bounding box center [1289, 48] width 18 height 18
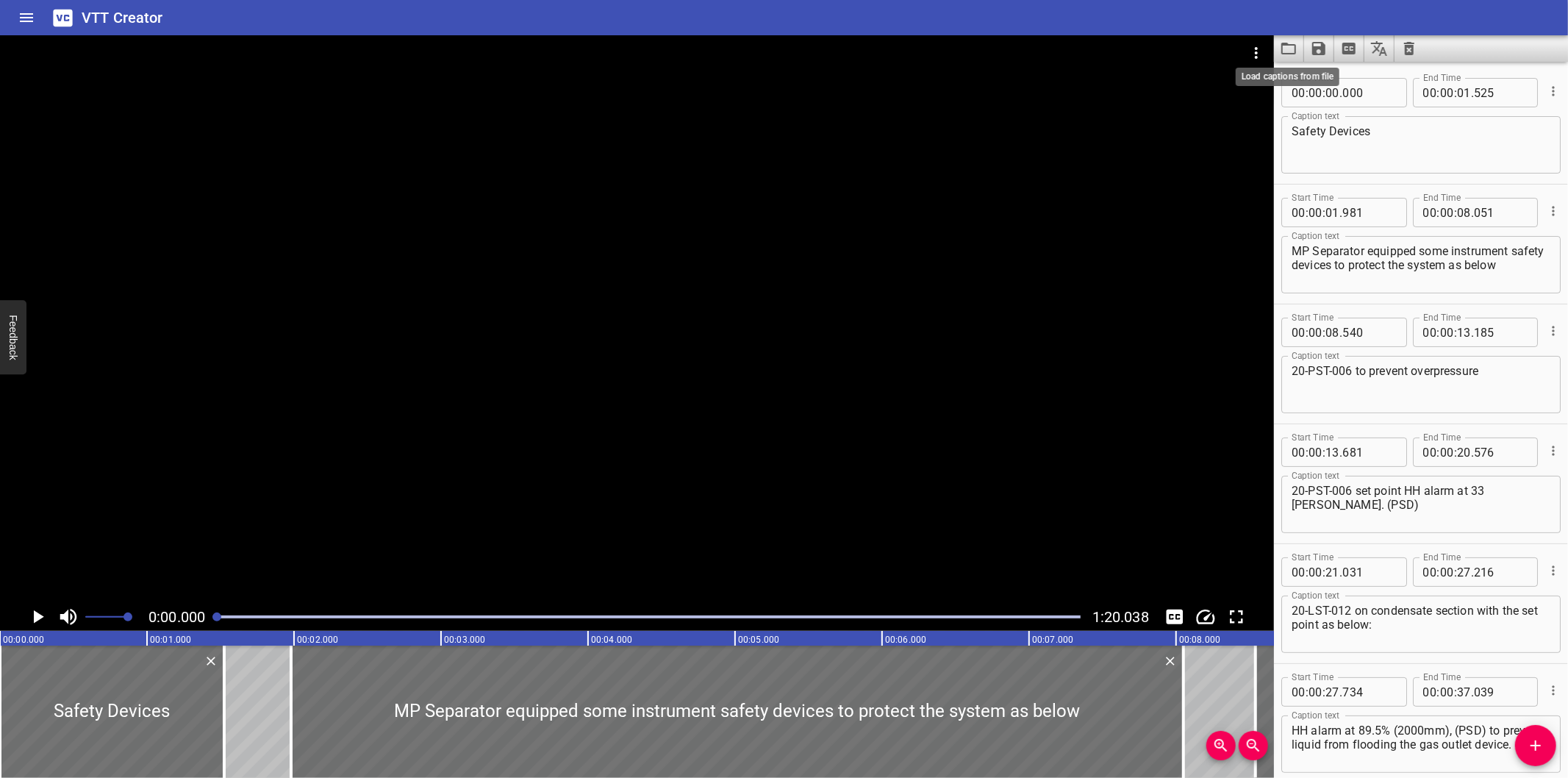
click at [516, 350] on div at bounding box center [637, 318] width 1274 height 567
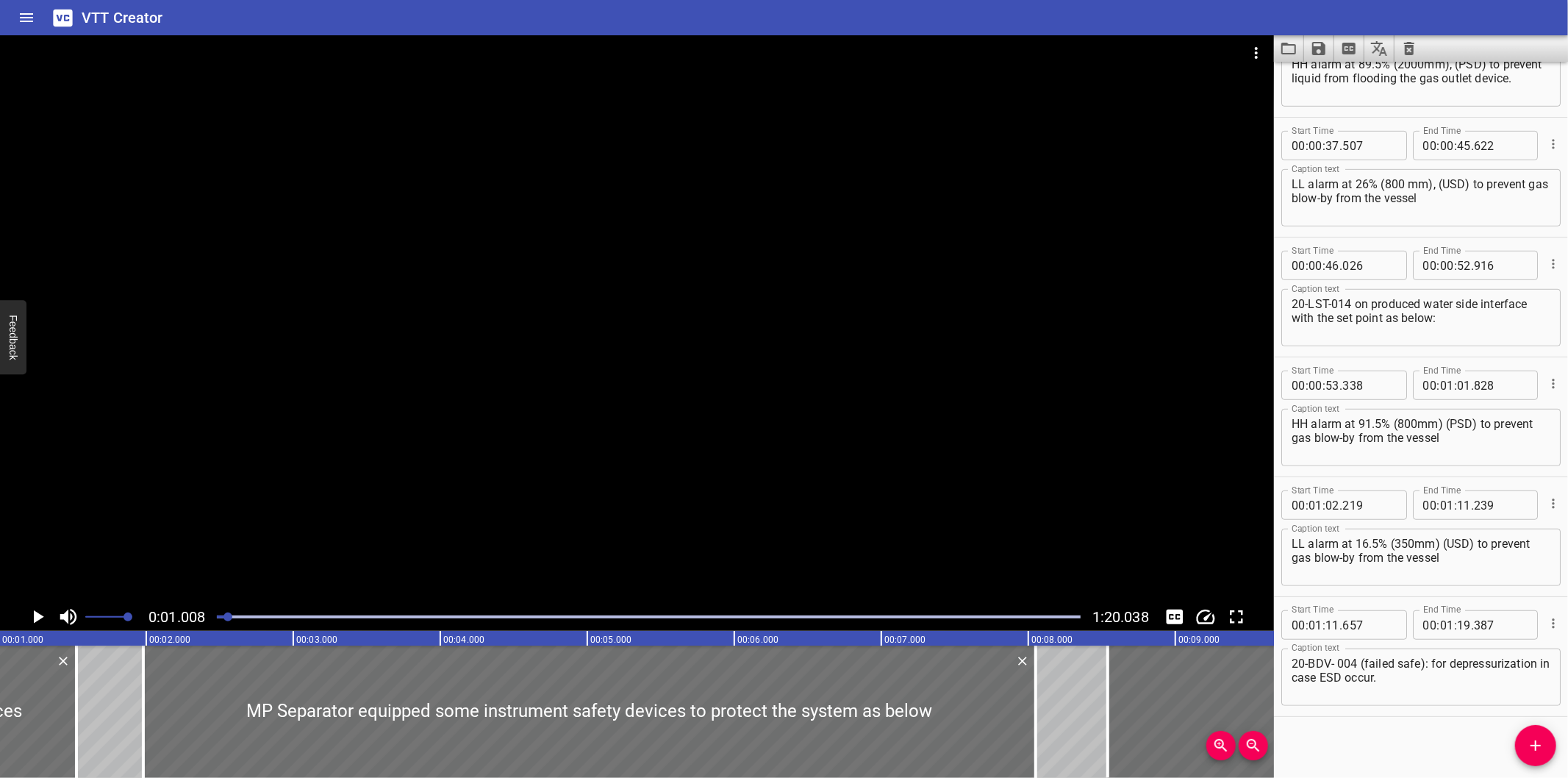
scroll to position [670, 0]
click at [1321, 736] on div "Start Time 00 : 00 : 00 . 000 Start Time End Time 00 : 00 : 01 . 525 End Time C…" at bounding box center [1422, 419] width 295 height 717
click at [1263, 48] on icon "Video Options" at bounding box center [1256, 53] width 18 height 18
click at [1263, 48] on li "Select New Video File..." at bounding box center [1311, 55] width 146 height 26
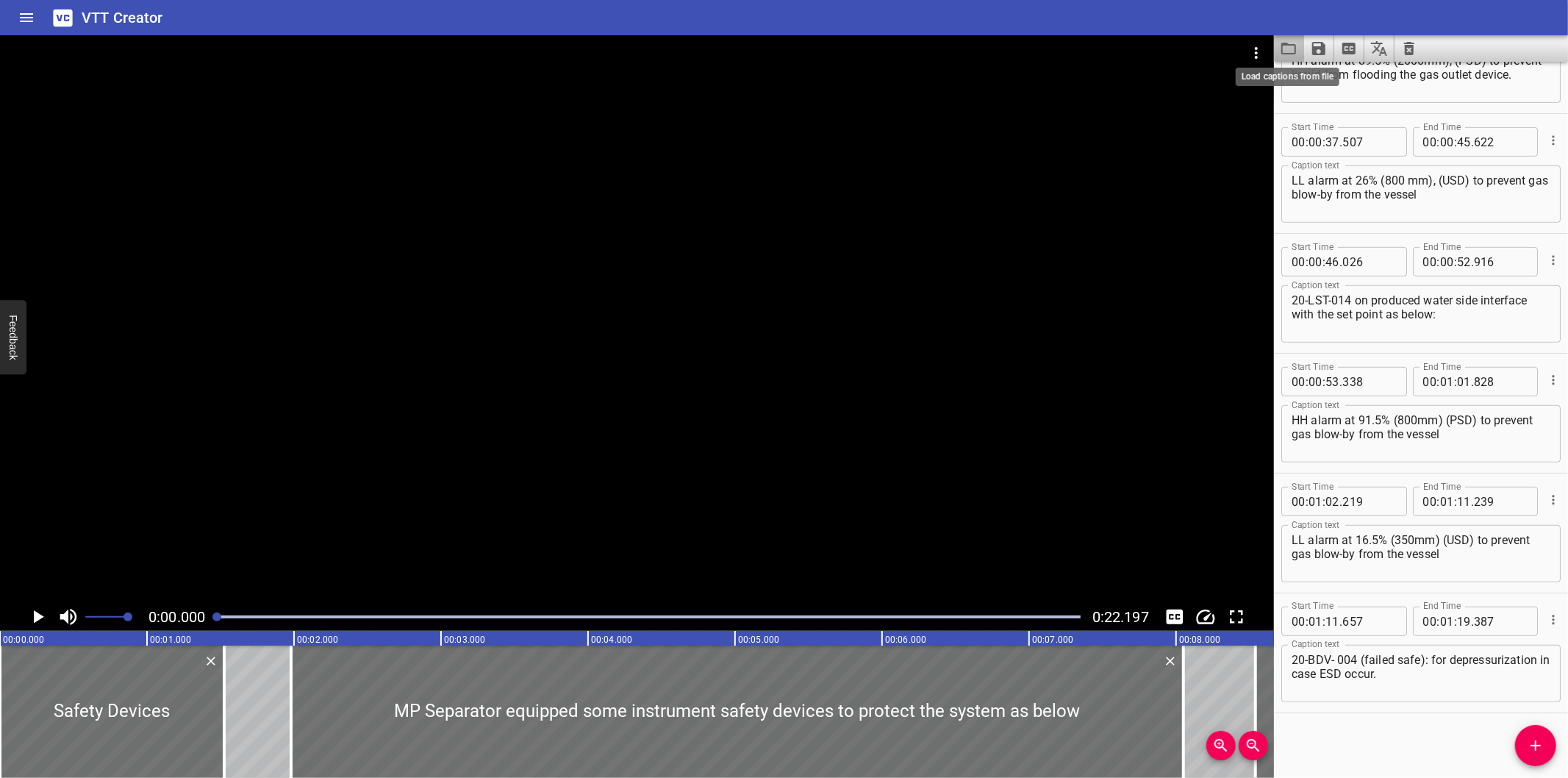
click at [1282, 53] on icon "Load captions from file" at bounding box center [1289, 48] width 18 height 18
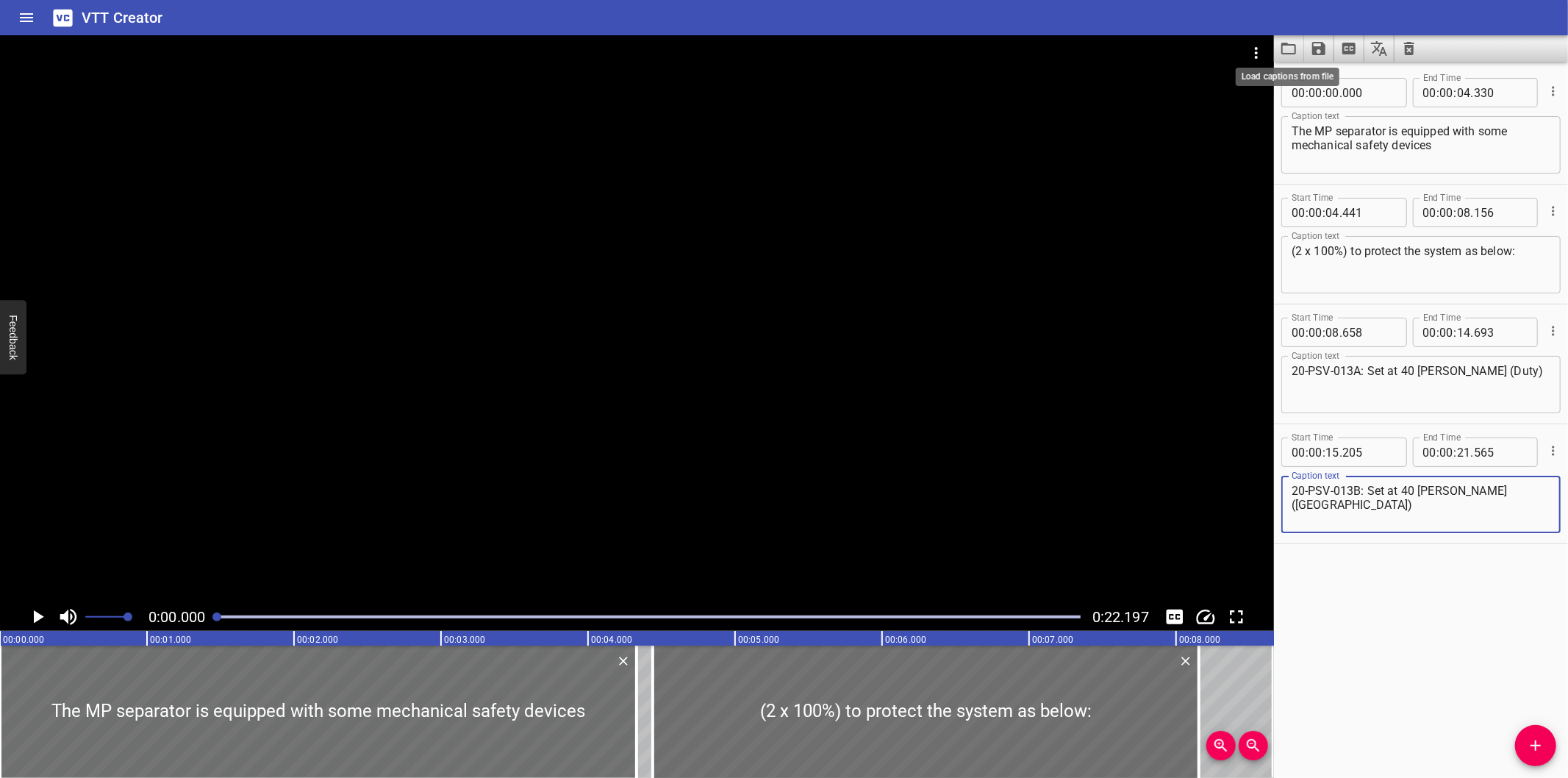
click at [631, 347] on div at bounding box center [637, 318] width 1274 height 567
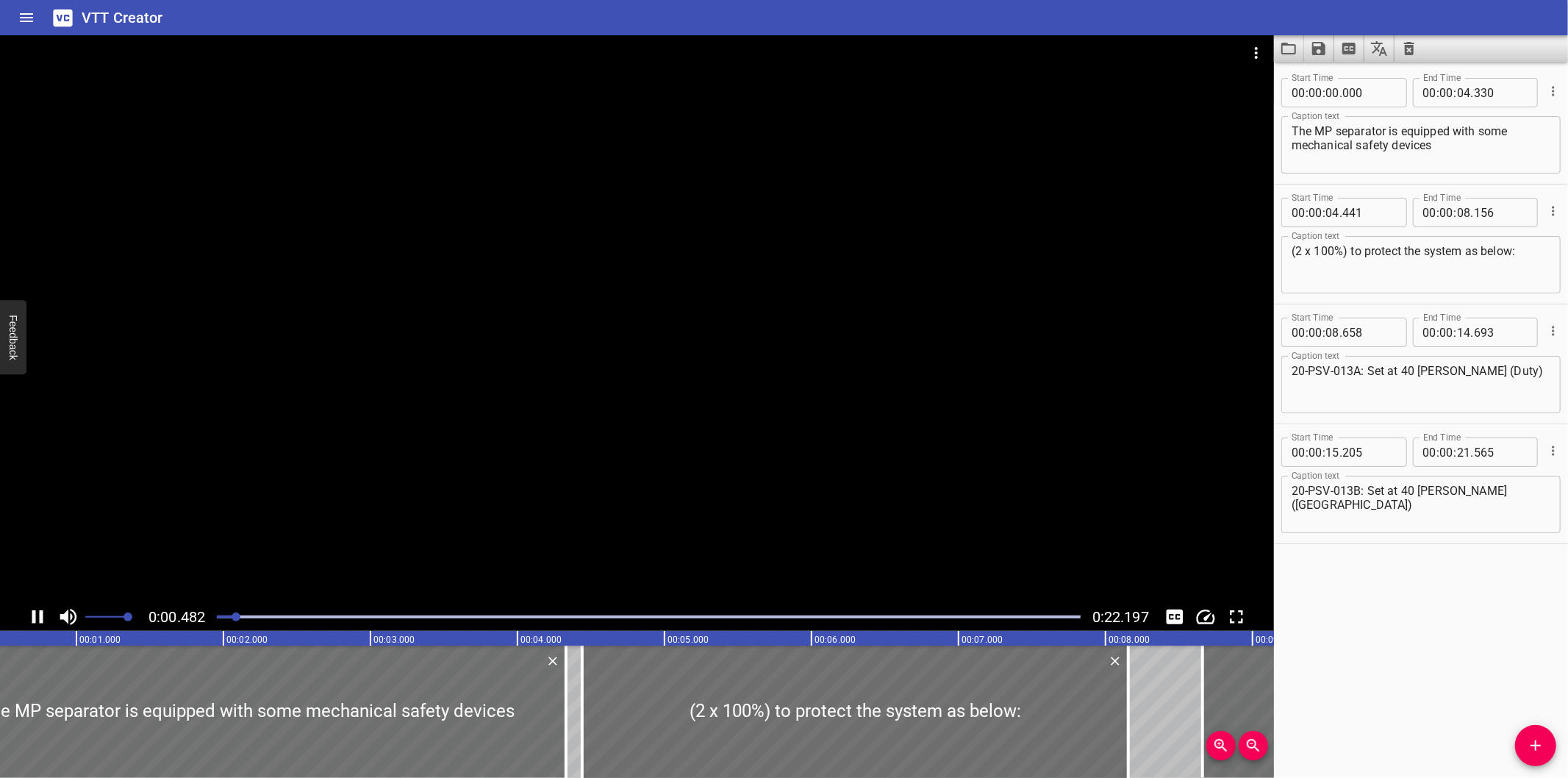
scroll to position [0, 112]
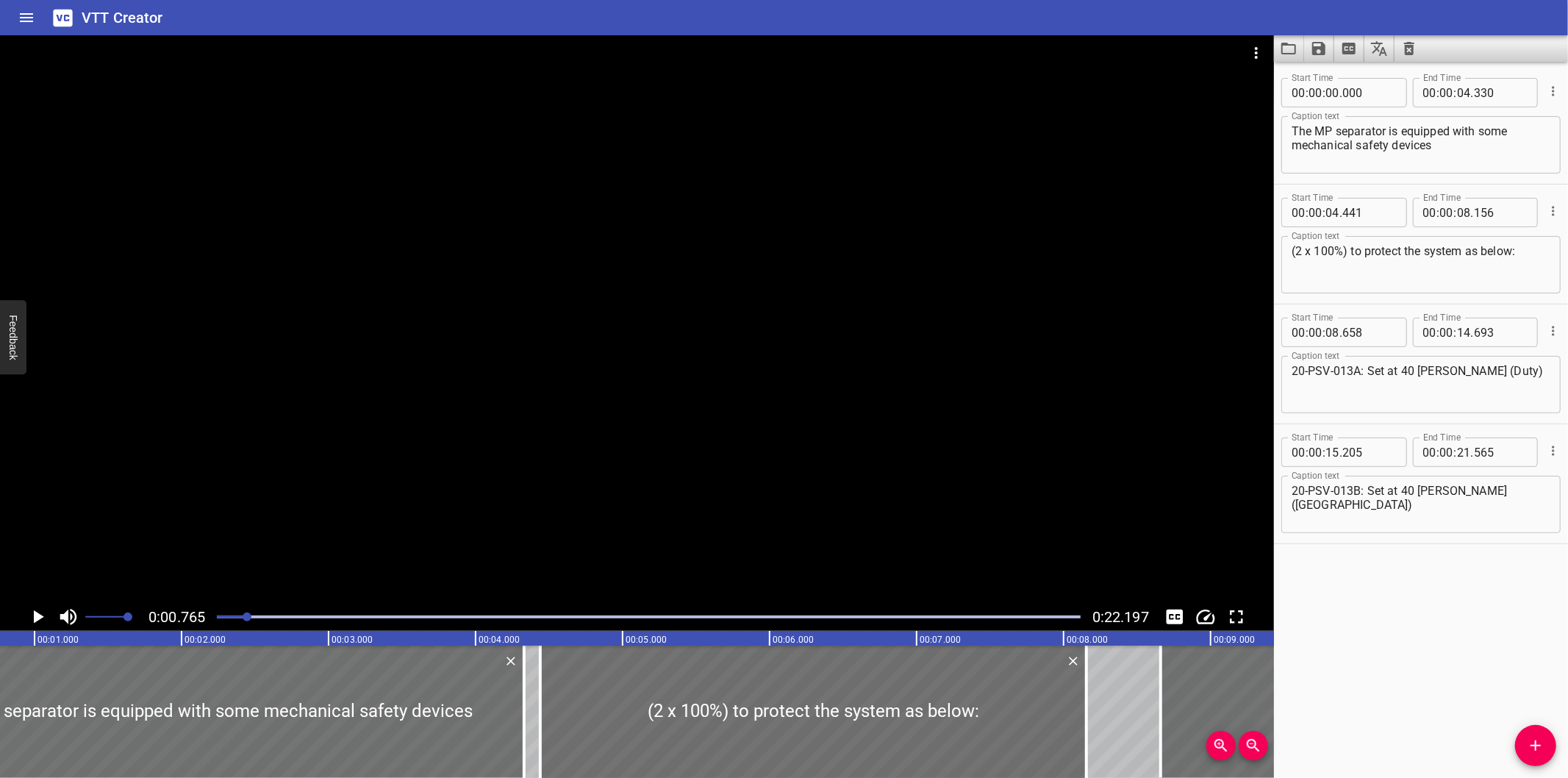
click at [1351, 739] on div "Start Time 00 : 00 : 00 . 000 Start Time End Time 00 : 00 : 04 . 330 End Time C…" at bounding box center [1422, 419] width 295 height 717
